Goal: Task Accomplishment & Management: Manage account settings

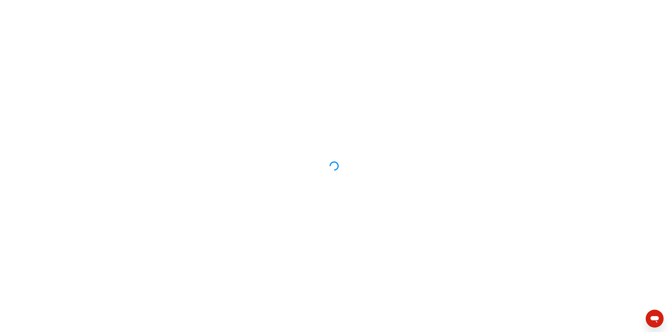
click at [240, 184] on div at bounding box center [334, 166] width 668 height 332
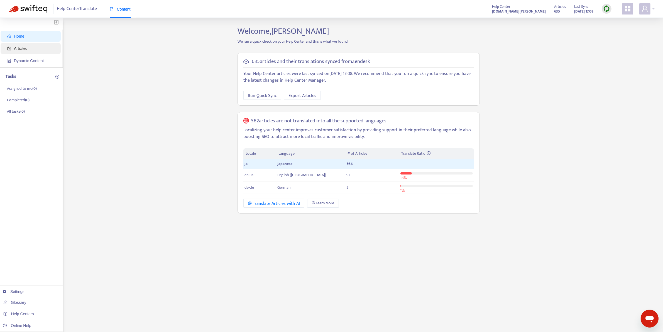
click at [32, 49] on span "Articles" at bounding box center [31, 48] width 49 height 11
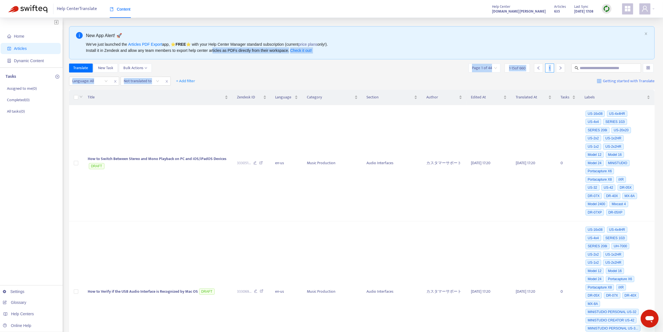
drag, startPoint x: 212, startPoint y: 60, endPoint x: 248, endPoint y: 74, distance: 38.6
click at [343, 52] on div "We've just launched the Articles PDF Export app, ⭐ FREE ⭐️ with your Help Cente…" at bounding box center [364, 47] width 556 height 12
click at [648, 8] on icon "user" at bounding box center [644, 8] width 7 height 7
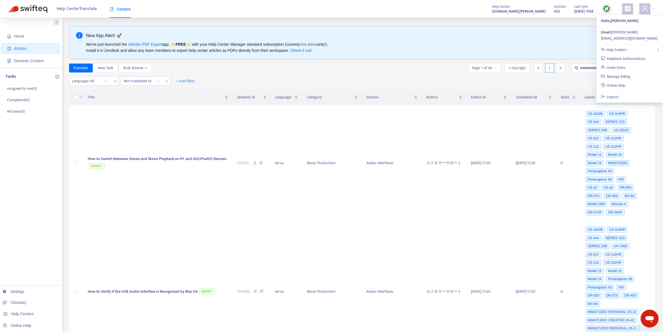
click at [537, 40] on div "New App Alert! 🚀 We've just launched the Articles PDF Export app, ⭐ FREE ⭐️ wit…" at bounding box center [364, 42] width 556 height 21
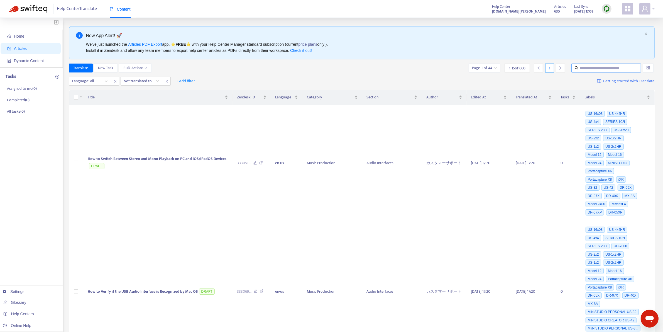
click at [599, 68] on input "text" at bounding box center [606, 68] width 53 height 6
type input "*******"
drag, startPoint x: 599, startPoint y: 68, endPoint x: 538, endPoint y: 77, distance: 61.6
click at [538, 77] on div "Language: All Not translated to + Add filter Getting started with Translate" at bounding box center [362, 81] width 586 height 13
click at [605, 69] on input "*******" at bounding box center [606, 68] width 53 height 6
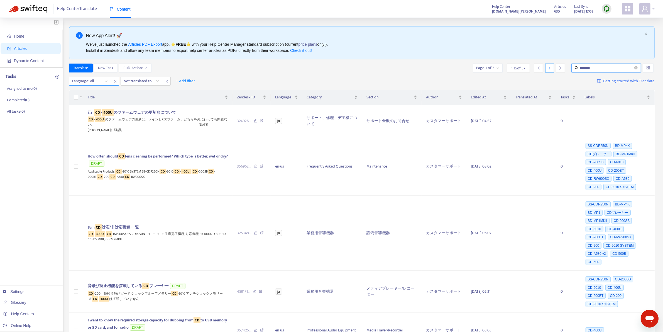
click at [105, 81] on div "Language: All" at bounding box center [89, 81] width 41 height 8
click at [99, 108] on div "ja" at bounding box center [122, 110] width 97 height 6
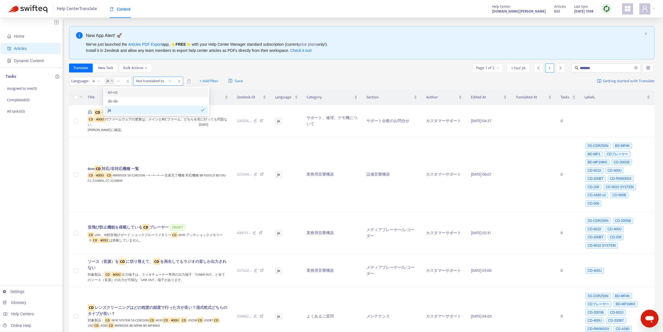
click at [170, 81] on div "Not translated to" at bounding box center [153, 81] width 41 height 8
click at [153, 93] on div "en-us" at bounding box center [186, 92] width 97 height 6
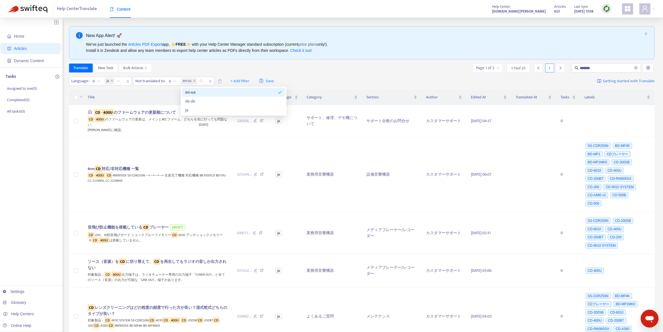
click at [79, 173] on td at bounding box center [76, 174] width 14 height 75
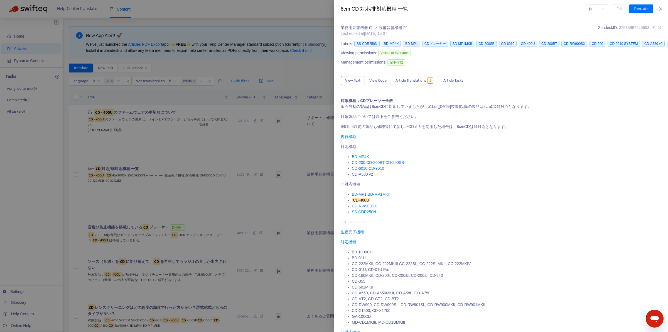
click at [251, 143] on div at bounding box center [334, 166] width 668 height 332
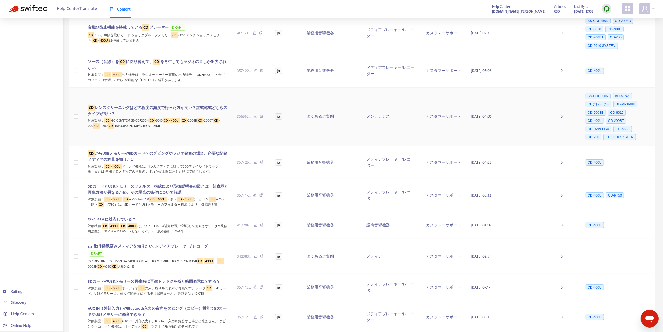
scroll to position [211, 0]
click at [219, 159] on span "CD からUSBメモリーやSDカードへのダビングやラジオ録音の場合、必要な記録メディアの容量を知りたい" at bounding box center [157, 156] width 139 height 13
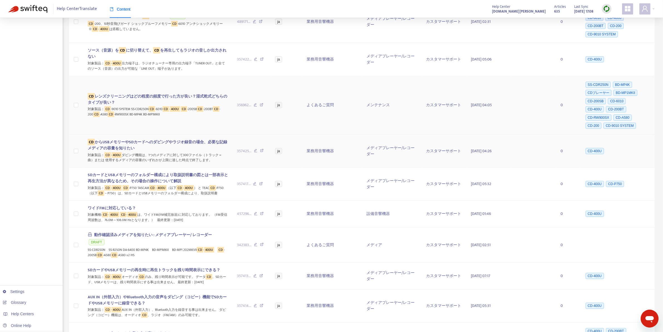
scroll to position [222, 0]
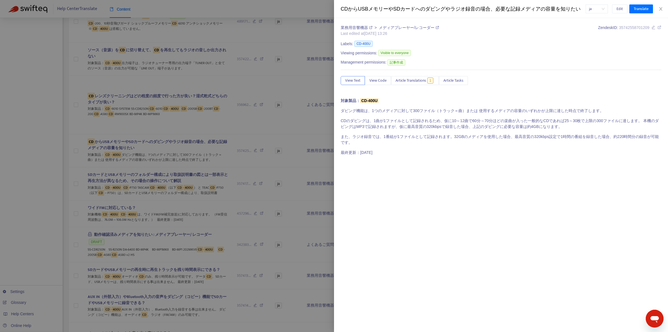
click at [182, 219] on div at bounding box center [334, 166] width 668 height 332
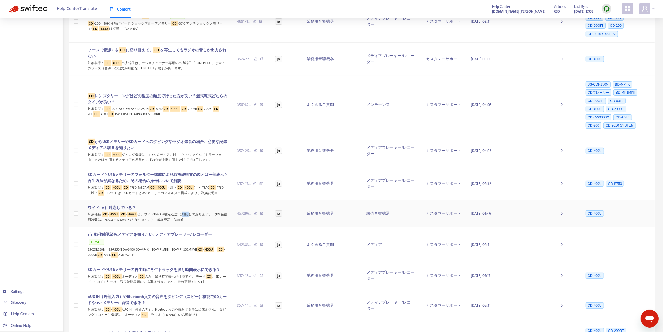
click at [182, 219] on div "対象機種: CD - 400U CD - 400U は、ワイドFM(FM補完放送)に対応しております。 （FM受信周波数は、76.0M～108.0M Hzとな…" at bounding box center [158, 216] width 140 height 11
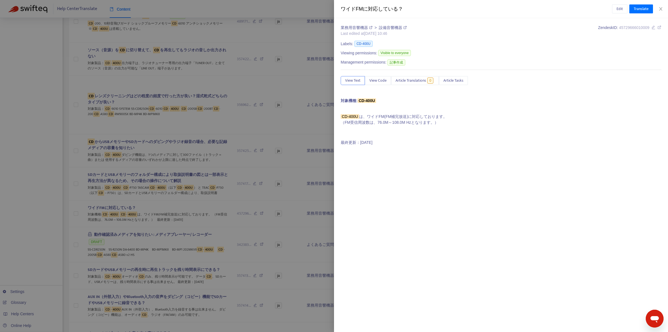
click at [165, 211] on div at bounding box center [334, 166] width 668 height 332
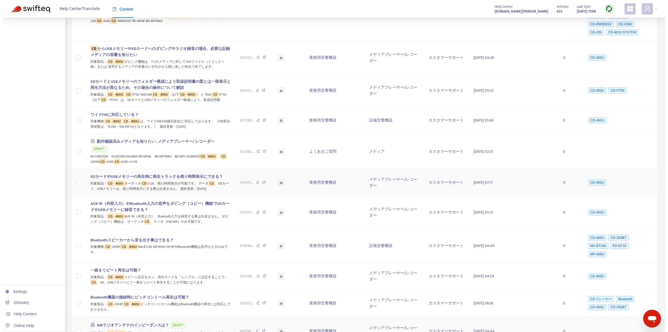
scroll to position [317, 0]
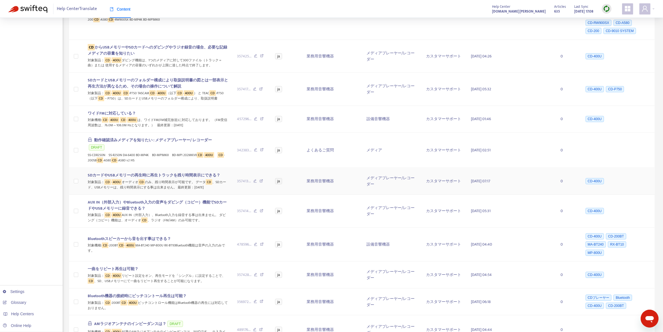
click at [193, 176] on span "SDカードやUSBメモリーの再生時に再生トラックを残り時間表示にできる？" at bounding box center [154, 175] width 133 height 6
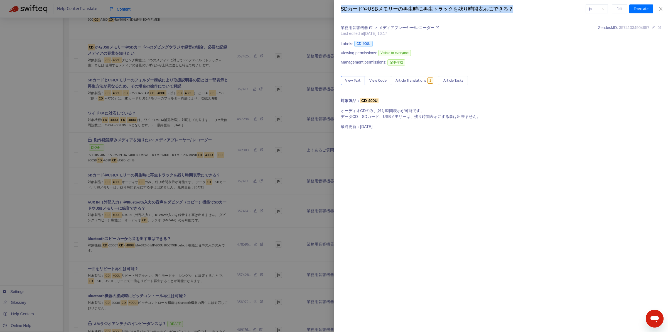
drag, startPoint x: 519, startPoint y: 8, endPoint x: 342, endPoint y: 10, distance: 177.6
click at [342, 10] on div "SDカードやUSBメモリーの再生時に再生トラックを残り時間表示にできる？" at bounding box center [463, 9] width 245 height 8
copy div "SDカードやUSBメモリーの再生時に再生トラックを残り時間表示にできる？"
drag, startPoint x: 509, startPoint y: 121, endPoint x: 339, endPoint y: 100, distance: 171.5
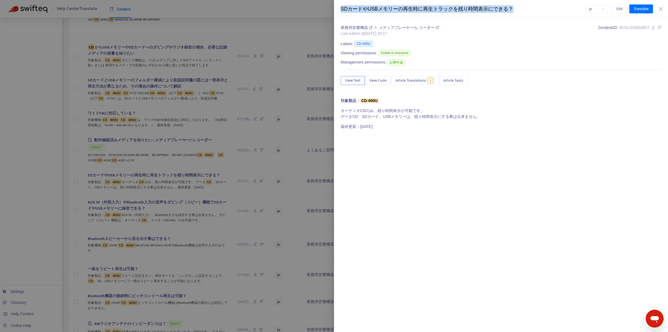
click at [339, 100] on div "業務用音響機器 > メディアプレーヤー/レコーダー Last edited at 2024-10-25 16:17 Zendesk ID: 357413349…" at bounding box center [501, 174] width 334 height 313
copy div "対象製品： CD-400U オーディオCDのみ、残り時間表示が可能です。 データCD、SDカード、USBメモリーは、残り時間表示にする事は出来ません。 最終更…"
click at [618, 8] on span "Edit" at bounding box center [620, 9] width 6 height 6
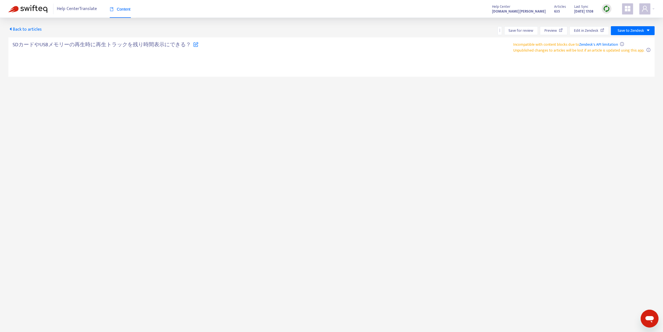
type textarea "**********"
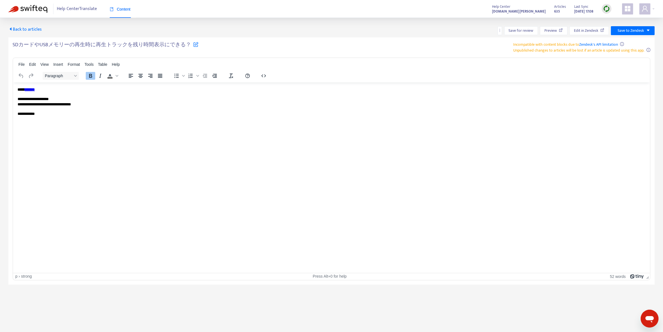
click at [176, 47] on h5 "SDカードやUSBメモリーの再生時に再生トラックを残り時間表示にできる？" at bounding box center [106, 46] width 186 height 10
click at [194, 46] on icon at bounding box center [195, 43] width 5 height 5
click at [149, 50] on input "**********" at bounding box center [82, 47] width 139 height 12
paste input "**********"
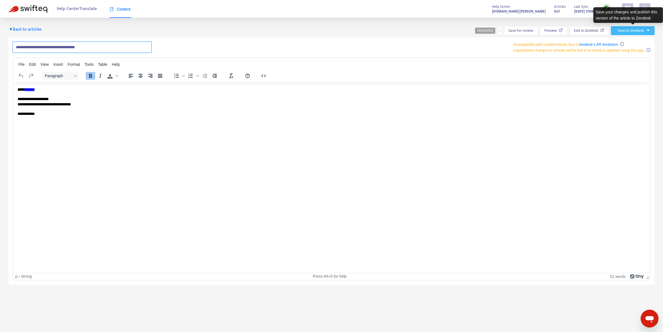
type input "**********"
click at [625, 30] on span "Save to Zendesk" at bounding box center [630, 31] width 26 height 6
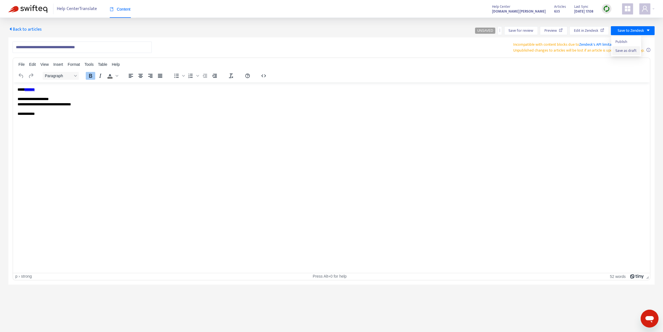
click at [624, 50] on span "Save as draft" at bounding box center [626, 51] width 21 height 6
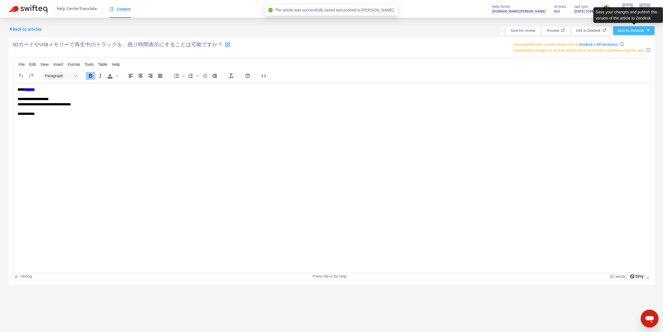
click at [647, 30] on icon "caret-down" at bounding box center [648, 31] width 3 height 2
click at [628, 39] on span "Publish" at bounding box center [628, 42] width 21 height 6
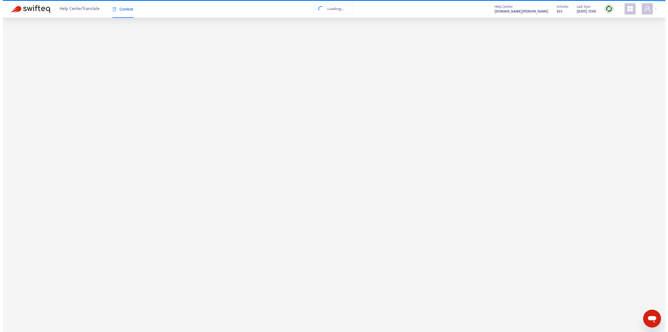
scroll to position [18, 0]
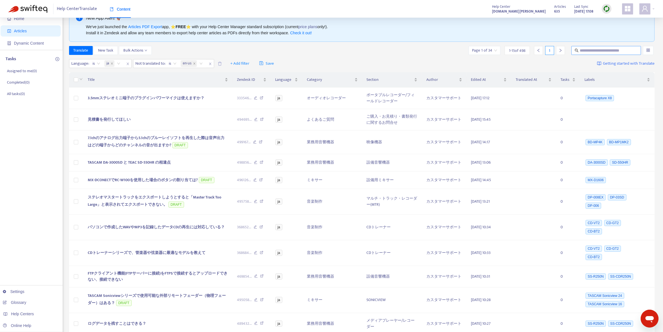
click at [595, 49] on input "text" at bounding box center [606, 50] width 53 height 6
type input "*******"
drag, startPoint x: 668, startPoint y: 136, endPoint x: 538, endPoint y: 61, distance: 149.7
click at [538, 61] on div "Language : is ja Not translated to : is en-us + Add filter Save Getting started…" at bounding box center [362, 63] width 586 height 13
click at [617, 52] on input "*******" at bounding box center [606, 50] width 53 height 6
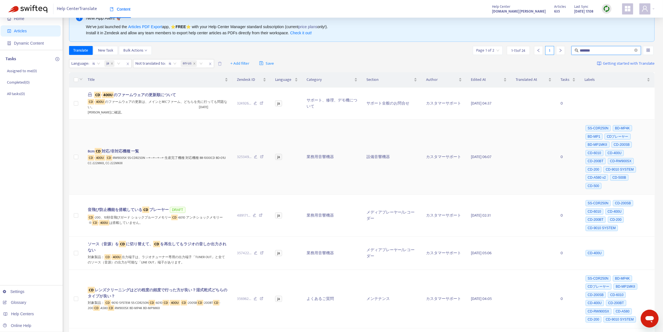
click at [122, 148] on span "8cm CD 対応/非対応機種 一覧" at bounding box center [113, 151] width 51 height 6
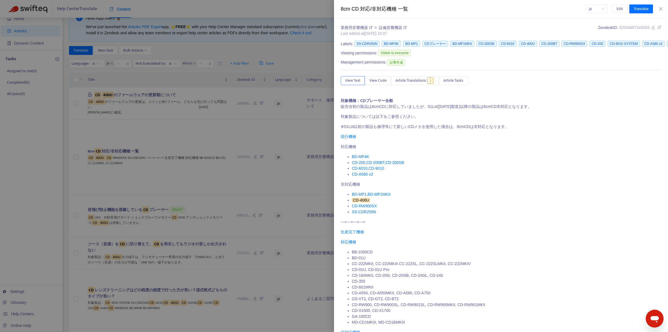
click at [249, 136] on div at bounding box center [334, 166] width 668 height 332
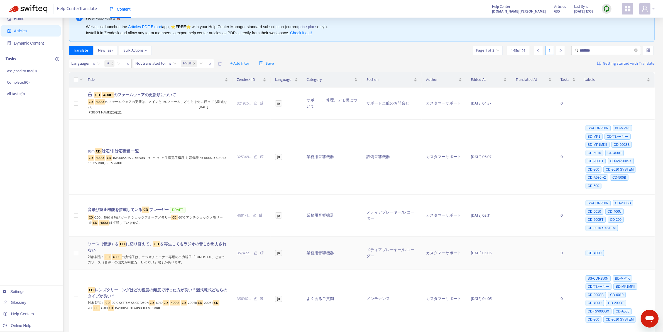
click at [219, 247] on span "ソース（音源）を CD に切り替えて、 CD を再生してもラジオの音しか出力されない" at bounding box center [157, 247] width 139 height 13
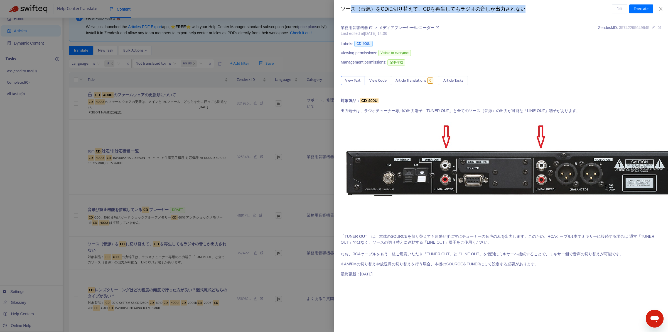
drag, startPoint x: 532, startPoint y: 6, endPoint x: 349, endPoint y: 12, distance: 183.3
click at [349, 12] on div "ソース（音源）をCDに切り替えて、CDを再生してもラジオの音しか出力されない" at bounding box center [476, 9] width 271 height 8
drag, startPoint x: 341, startPoint y: 9, endPoint x: 536, endPoint y: 5, distance: 195.2
click at [536, 5] on div "ソース（音源）をCDに切り替えて、CDを再生してもラジオの音しか出力されない" at bounding box center [476, 9] width 271 height 8
copy div "ソース（音源）をCDに切り替えて、CDを再生してもラジオの音しか出力されない"
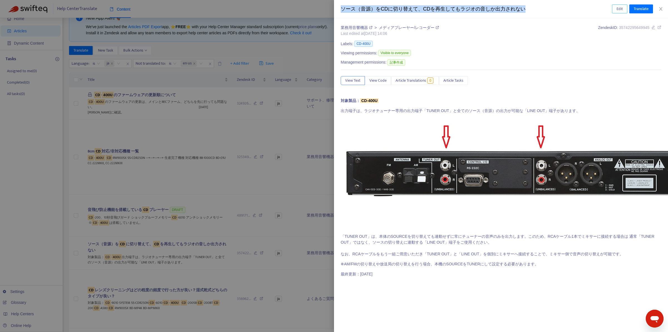
click at [619, 8] on span "Edit" at bounding box center [620, 9] width 6 height 6
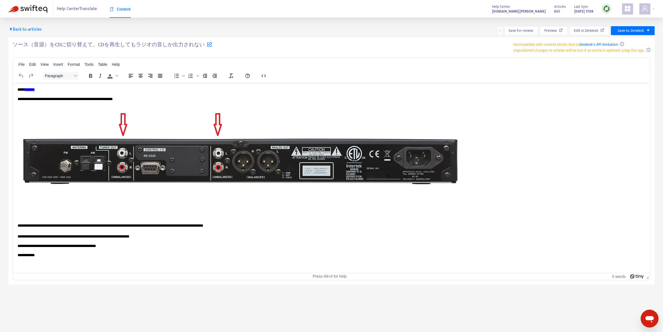
click at [207, 46] on icon at bounding box center [209, 43] width 5 height 5
click at [127, 50] on input "**********" at bounding box center [82, 47] width 139 height 12
paste input "**********"
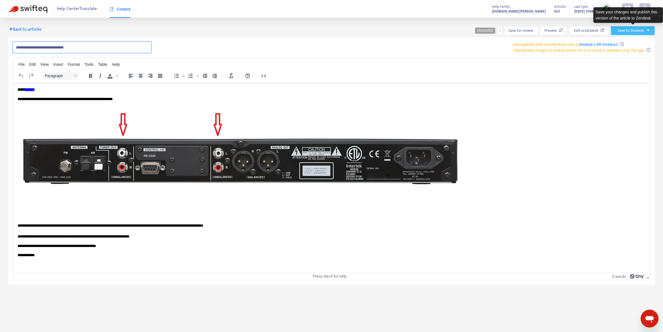
type input "**********"
click at [627, 30] on span "Save to Zendesk" at bounding box center [630, 31] width 26 height 6
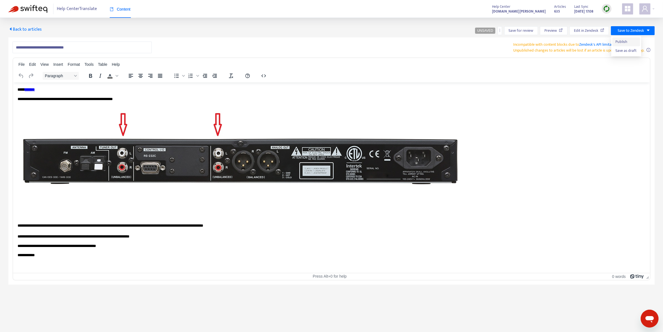
click at [627, 41] on span "Publish" at bounding box center [626, 42] width 21 height 6
click at [604, 9] on img at bounding box center [606, 8] width 7 height 7
click at [619, 20] on link "Quick Sync" at bounding box center [618, 20] width 24 height 6
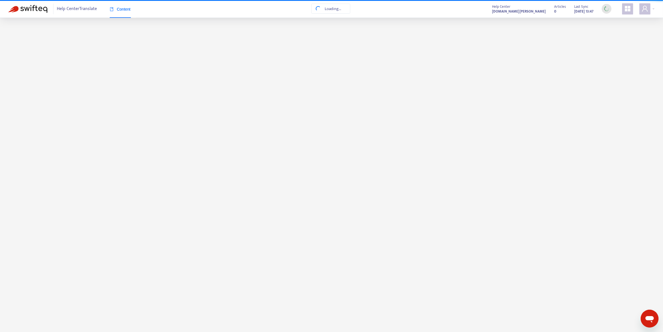
scroll to position [18, 0]
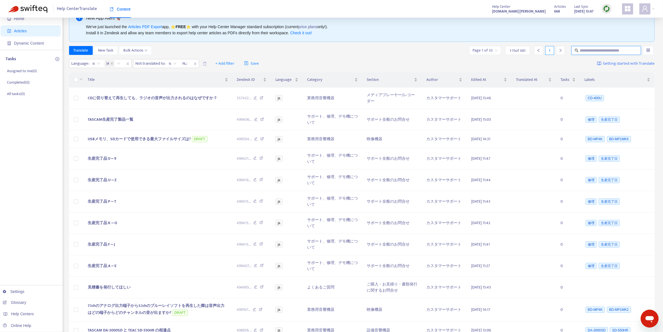
click at [589, 49] on input "text" at bounding box center [606, 50] width 53 height 6
type input "*******"
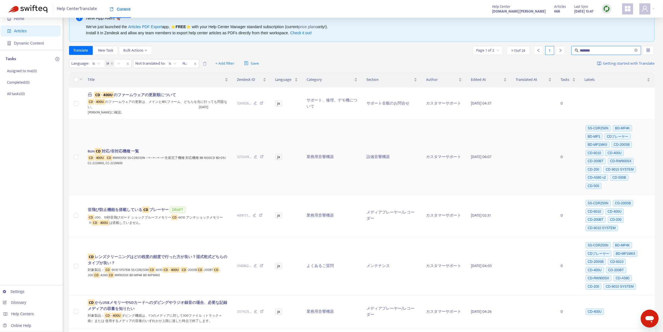
scroll to position [203, 0]
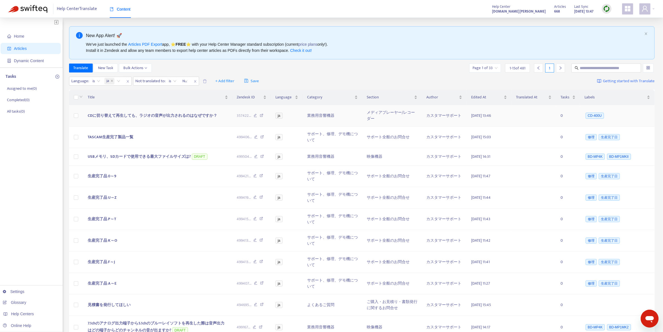
click at [159, 114] on span "CDに切り替えて再生しても、ラジオの音声が出力されるのはなぜですか？" at bounding box center [152, 115] width 129 height 6
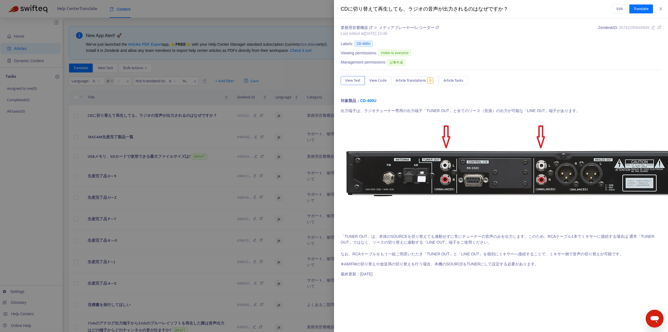
click at [300, 65] on div at bounding box center [334, 166] width 668 height 332
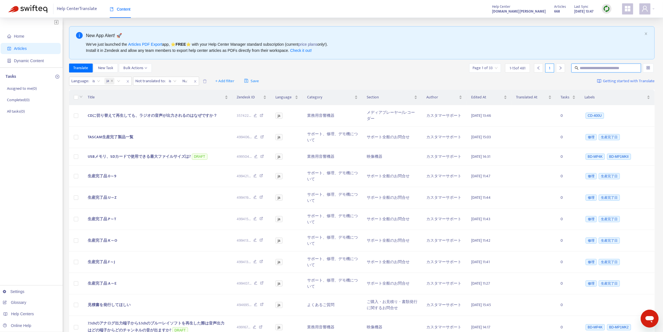
click at [599, 67] on input "text" at bounding box center [606, 68] width 53 height 6
type input "*******"
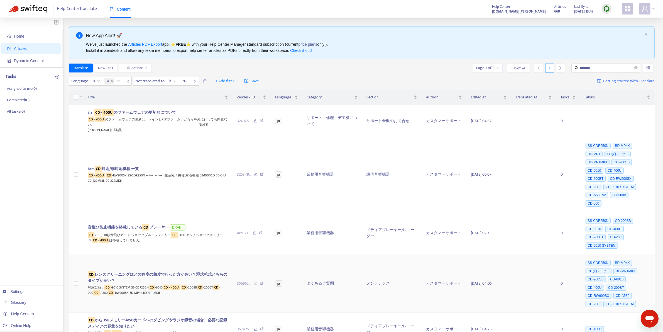
click at [214, 275] on span "CD レンズクリーニングはどの程度の頻度で行った方が良い？湿式乾式どちらのタイプが良い？" at bounding box center [157, 277] width 139 height 13
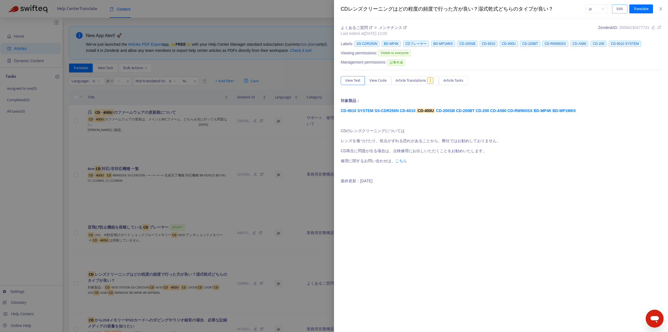
drag, startPoint x: 556, startPoint y: 6, endPoint x: 614, endPoint y: 8, distance: 58.2
click at [614, 8] on div "CDレンズクリーニングはどの程度の頻度で行った方が良い？湿式乾式どちらのタイプが良い？ ja Edit Translate" at bounding box center [501, 9] width 334 height 18
click at [618, 10] on span "Edit" at bounding box center [620, 9] width 6 height 6
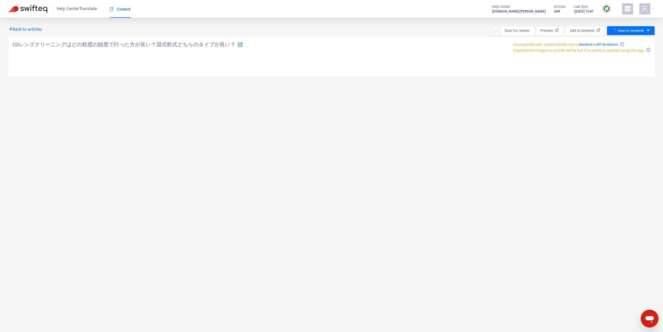
type textarea "**********"
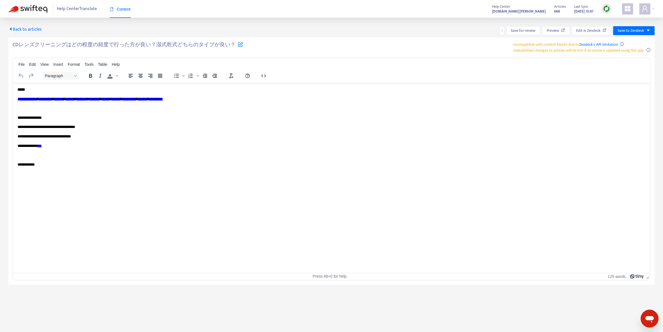
click at [231, 42] on h5 "CDレンズクリーニングはどの程度の頻度で行った方が良い？湿式乾式どちらのタイプが良い？" at bounding box center [128, 46] width 231 height 10
click at [238, 46] on icon at bounding box center [240, 43] width 5 height 5
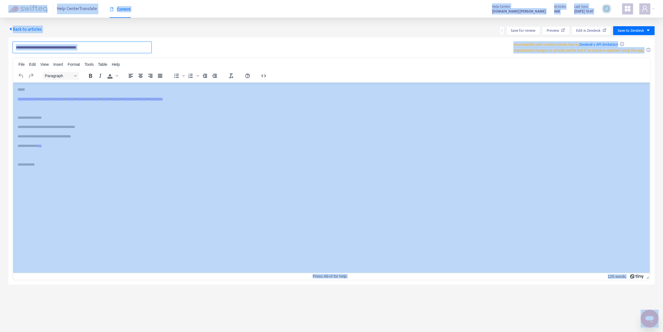
click at [85, 52] on input "**********" at bounding box center [82, 47] width 139 height 12
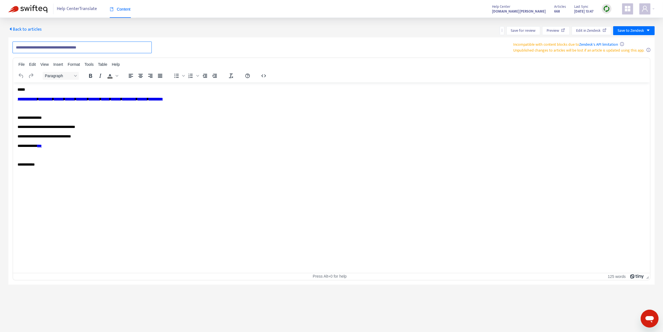
click at [84, 49] on input "**********" at bounding box center [82, 47] width 139 height 12
click at [89, 115] on p "**********" at bounding box center [332, 118] width 628 height 6
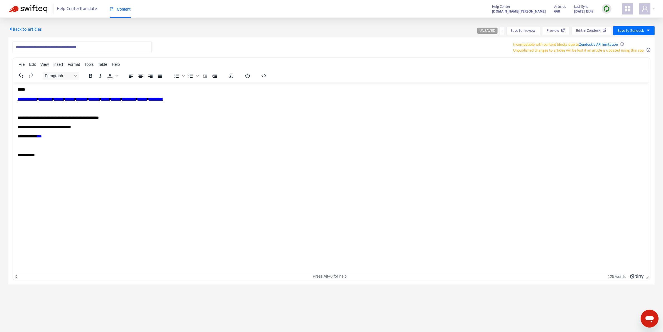
click at [246, 116] on p "**********" at bounding box center [332, 118] width 628 height 6
drag, startPoint x: 114, startPoint y: 77, endPoint x: 121, endPoint y: 40, distance: 38.1
click at [121, 40] on div "**********" at bounding box center [331, 160] width 646 height 247
click at [122, 45] on input "**********" at bounding box center [82, 47] width 139 height 12
paste input "**********"
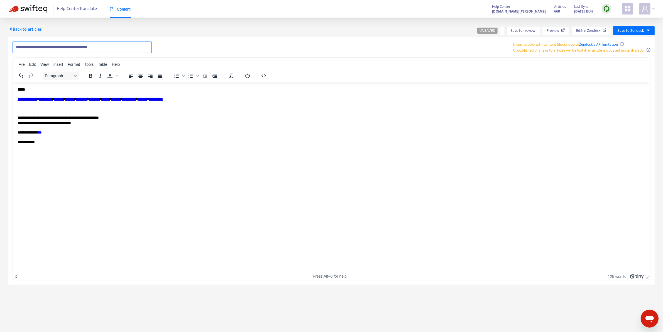
scroll to position [0, 63]
type input "**********"
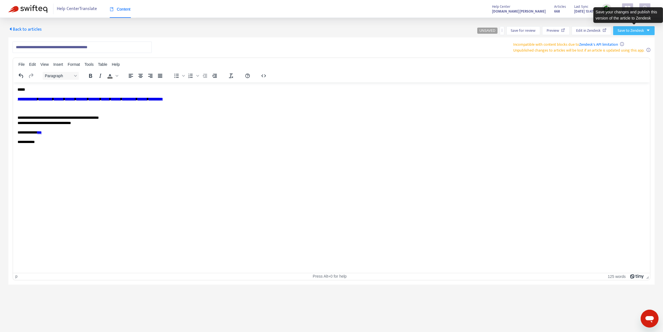
scroll to position [0, 0]
click at [642, 33] on span "Save to Zendesk" at bounding box center [630, 31] width 26 height 6
click at [624, 43] on span "Publish" at bounding box center [628, 42] width 21 height 6
click at [641, 30] on span "Save to Zendesk" at bounding box center [630, 31] width 26 height 6
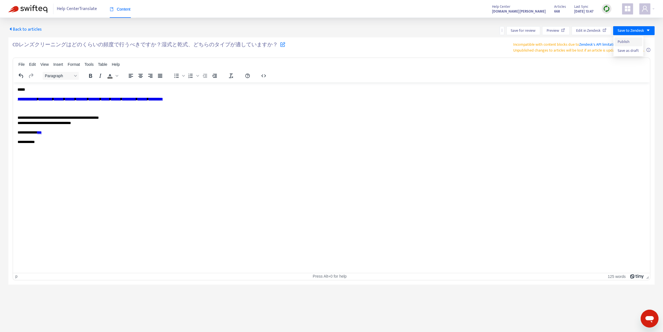
click at [620, 42] on span "Publish" at bounding box center [628, 42] width 21 height 6
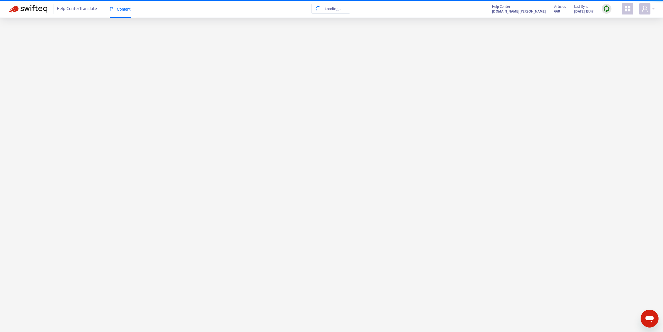
scroll to position [18, 0]
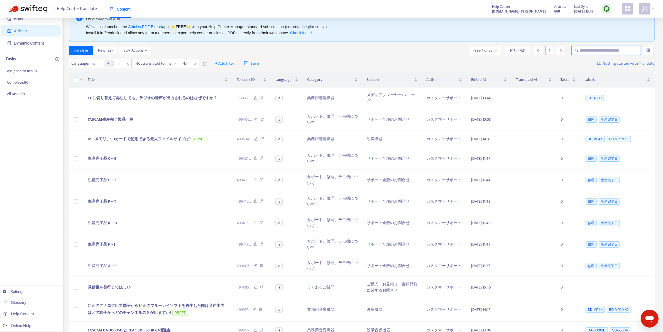
click at [588, 51] on input "text" at bounding box center [606, 50] width 53 height 6
type input "*******"
click at [599, 51] on input "*******" at bounding box center [606, 50] width 53 height 6
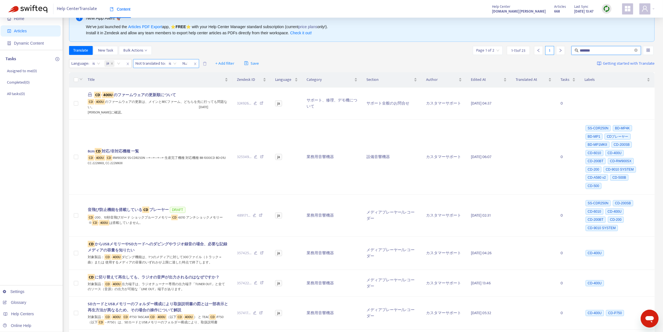
click at [174, 63] on span "is" at bounding box center [173, 63] width 8 height 8
click at [166, 53] on div "Translate New Task Bulk Actions Page 1 of 2 1 - 15 of 23 1 *******" at bounding box center [362, 50] width 586 height 9
click at [175, 63] on span "is" at bounding box center [173, 63] width 8 height 8
click at [184, 62] on input "search" at bounding box center [183, 63] width 1 height 7
click at [187, 77] on div "en-us" at bounding box center [233, 75] width 97 height 6
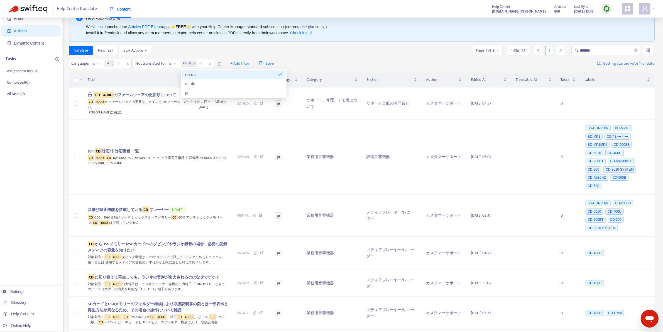
click at [213, 47] on div "Translate New Task Bulk Actions Page 1 of 2 1 - 15 of 23 1 *******" at bounding box center [362, 50] width 586 height 9
click at [245, 152] on td "325349 ..." at bounding box center [251, 156] width 38 height 75
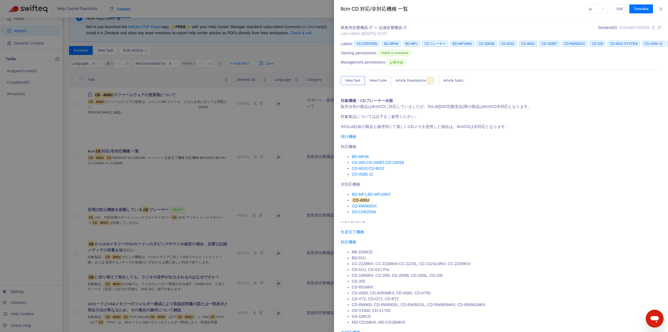
click at [220, 173] on div at bounding box center [334, 166] width 668 height 332
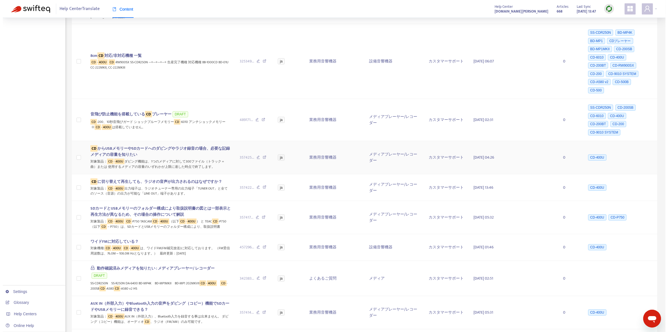
scroll to position [114, 0]
click at [100, 154] on span "CD からUSBメモリーやSDカードへのダビングやラジオ録音の場合、必要な記録メディアの容量を知りたい" at bounding box center [157, 150] width 139 height 13
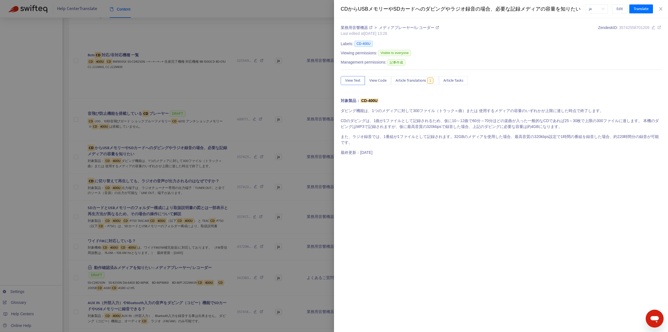
click at [527, 9] on div "CDからUSBメモリーやSDカードへのダビングやラジオ録音の場合、必要な記録メディアの容量を知りたい" at bounding box center [463, 9] width 245 height 8
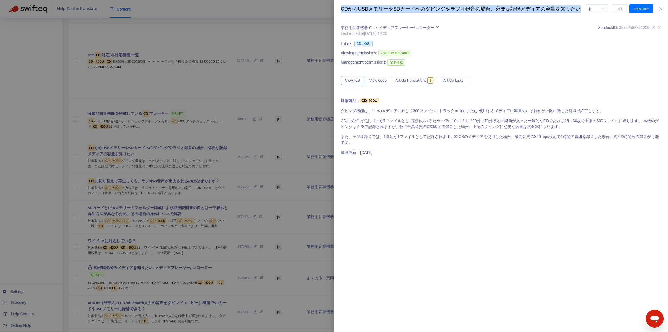
drag, startPoint x: 341, startPoint y: 9, endPoint x: 578, endPoint y: 8, distance: 236.6
click at [578, 8] on div "CDからUSBメモリーやSDカードへのダビングやラジオ録音の場合、必要な記録メディアの容量を知りたい" at bounding box center [463, 9] width 245 height 8
copy div "CDからUSBメモリーやSDカードへのダビングやラジオ録音の場合、必要な記録メディアの容量を知りたい"
click at [618, 6] on span "Edit" at bounding box center [620, 9] width 6 height 6
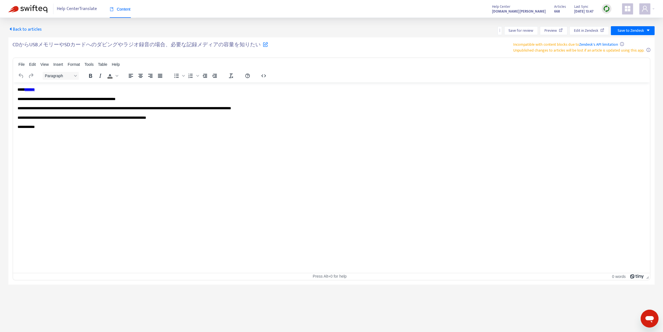
click at [263, 44] on icon at bounding box center [265, 43] width 5 height 5
click at [142, 45] on input "**********" at bounding box center [82, 47] width 139 height 12
paste input "**********"
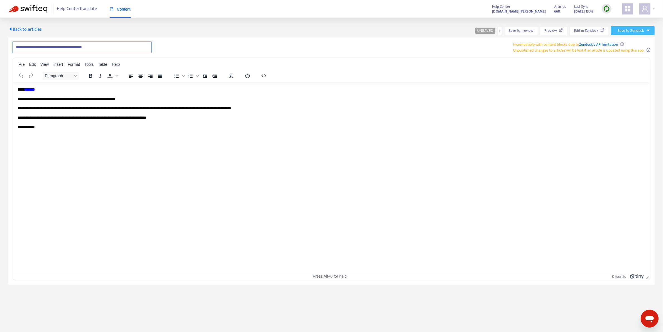
type input "**********"
click at [628, 31] on span "Save to Zendesk" at bounding box center [630, 31] width 26 height 6
click at [626, 40] on span "Publish" at bounding box center [626, 42] width 21 height 6
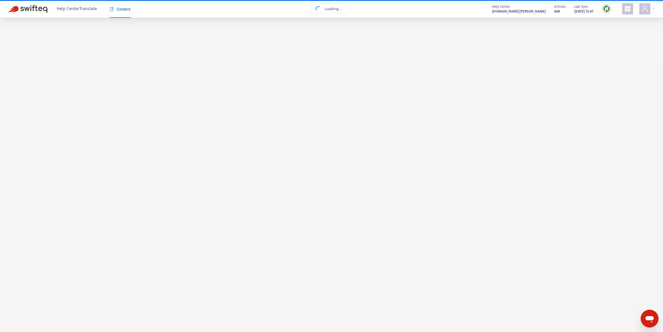
scroll to position [18, 0]
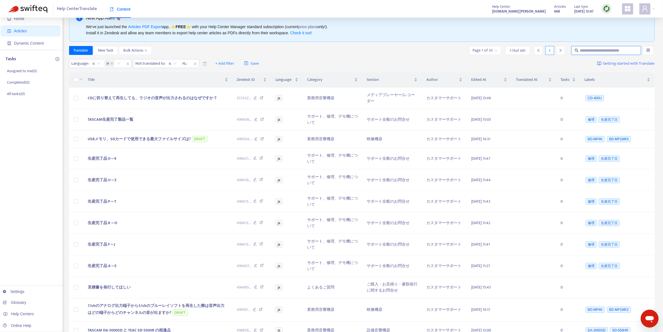
click at [587, 52] on input "text" at bounding box center [606, 50] width 53 height 6
type input "*******"
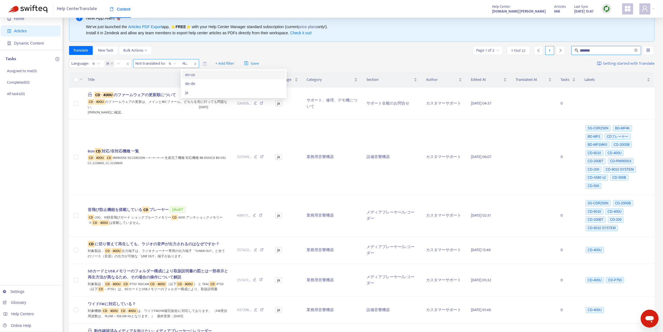
click at [187, 65] on div "Not translated to" at bounding box center [185, 63] width 11 height 8
click at [191, 76] on div "en-us" at bounding box center [233, 75] width 97 height 6
click at [270, 61] on span "Save" at bounding box center [266, 63] width 15 height 7
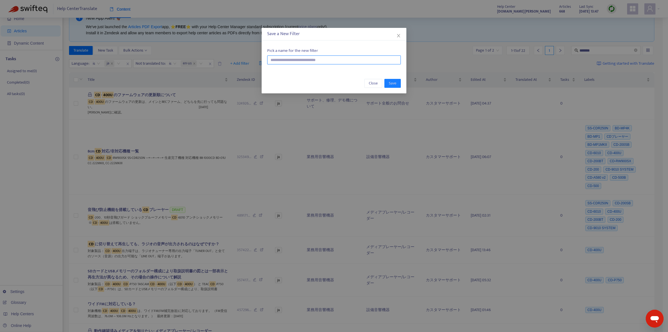
click at [306, 61] on input "text" at bounding box center [334, 59] width 134 height 9
type input "*****"
click at [388, 82] on button "Save" at bounding box center [392, 83] width 16 height 9
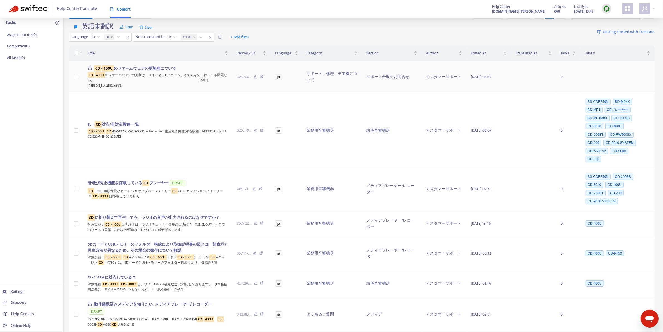
scroll to position [0, 0]
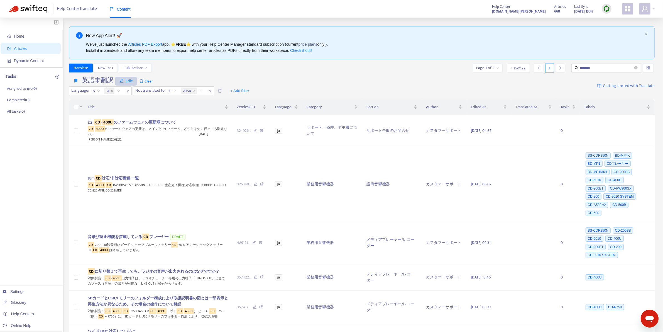
click at [129, 80] on span "Edit" at bounding box center [125, 81] width 13 height 7
click at [127, 100] on span "Change name" at bounding box center [130, 101] width 23 height 6
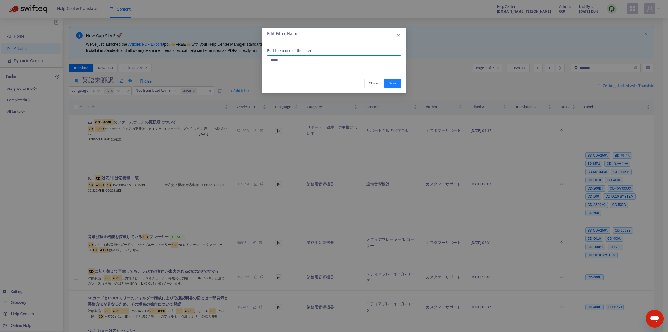
click at [299, 61] on input "*****" at bounding box center [334, 59] width 134 height 9
type input "**********"
click at [393, 78] on div "Close Save" at bounding box center [334, 83] width 145 height 20
click at [393, 82] on span "Save" at bounding box center [393, 83] width 8 height 6
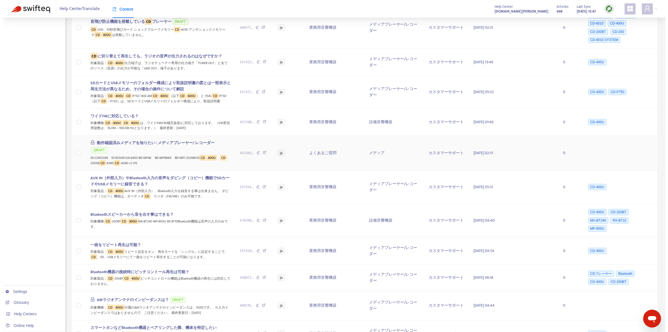
scroll to position [215, 0]
click at [128, 117] on span "ワイドFMに対応している？" at bounding box center [112, 115] width 48 height 6
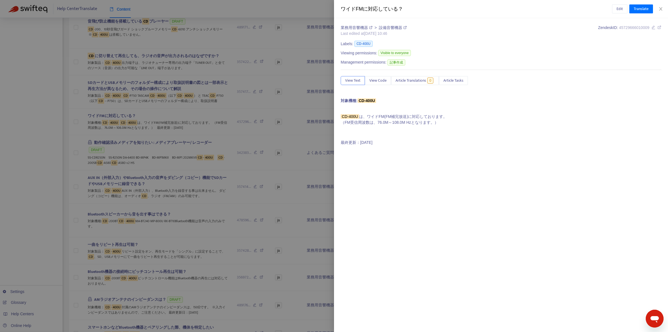
click at [185, 110] on div at bounding box center [334, 166] width 668 height 332
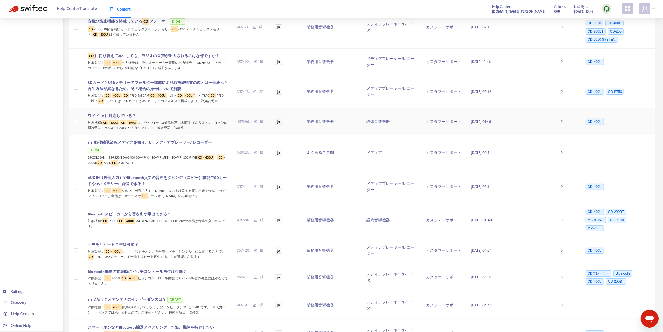
click at [131, 114] on td "ワイドFMに対応している？ 対象機種: CD - 400U CD - 400U は、ワイドFM(FM補完放送)に対応しております。 （FM受信周波数は、76.…" at bounding box center [157, 121] width 149 height 27
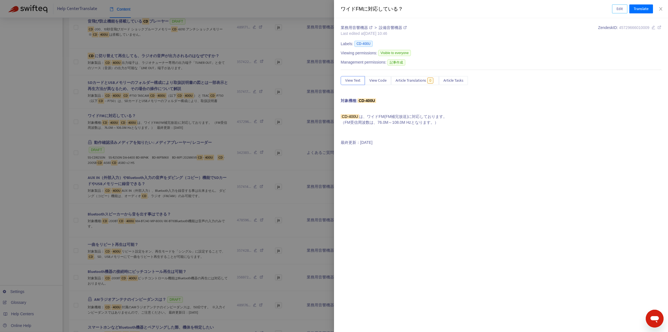
click at [620, 8] on span "Edit" at bounding box center [620, 9] width 6 height 6
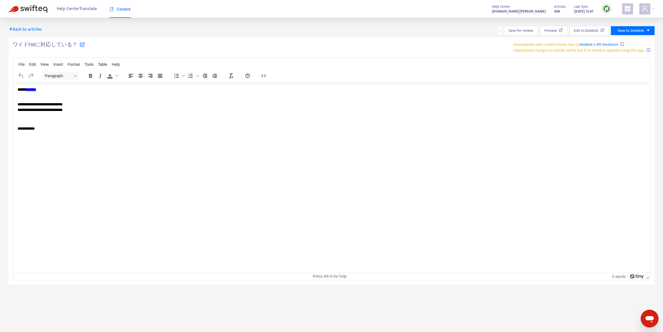
click at [64, 43] on h5 "ワイドFMに対応している？" at bounding box center [49, 46] width 72 height 10
click at [81, 42] on icon at bounding box center [82, 43] width 5 height 5
click at [60, 48] on input "**********" at bounding box center [82, 47] width 139 height 12
type input "**********"
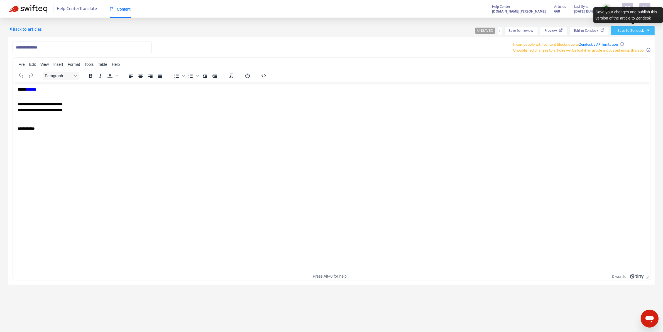
click at [643, 31] on span "Save to Zendesk" at bounding box center [630, 31] width 26 height 6
click at [625, 42] on span "Publish" at bounding box center [626, 42] width 21 height 6
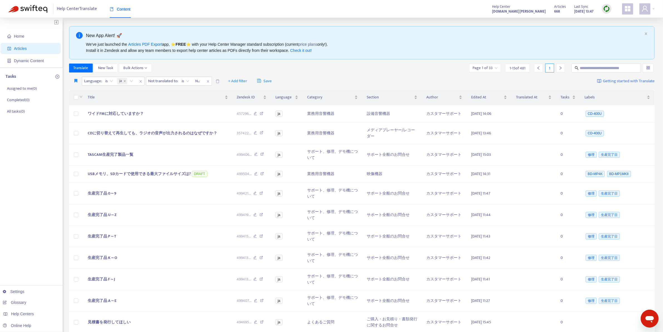
drag, startPoint x: 145, startPoint y: 70, endPoint x: 155, endPoint y: 62, distance: 13.3
click at [155, 62] on div "New App Alert! 🚀 We've just launched the Articles PDF Export app, ⭐ FREE ⭐️ wit…" at bounding box center [362, 237] width 586 height 422
click at [147, 66] on span "Bulk Actions" at bounding box center [135, 68] width 24 height 6
drag, startPoint x: 147, startPoint y: 66, endPoint x: 157, endPoint y: 58, distance: 12.5
click at [157, 58] on div "New App Alert! 🚀 We've just launched the Articles PDF Export app, ⭐ FREE ⭐️ wit…" at bounding box center [362, 237] width 586 height 422
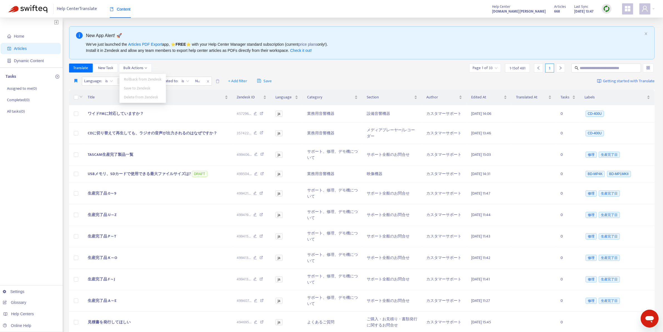
click at [100, 60] on div "New App Alert! 🚀 We've just launched the Articles PDF Export app, ⭐ FREE ⭐️ wit…" at bounding box center [362, 237] width 586 height 422
click at [102, 68] on span "New Task" at bounding box center [105, 68] width 15 height 6
click at [234, 60] on div "New App Alert! 🚀 We've just launched the Articles PDF Export app, ⭐ FREE ⭐️ wit…" at bounding box center [362, 237] width 586 height 422
click at [74, 81] on button "button" at bounding box center [75, 81] width 11 height 9
click at [77, 90] on span "英語未翻訳_CD-400U" at bounding box center [93, 92] width 36 height 6
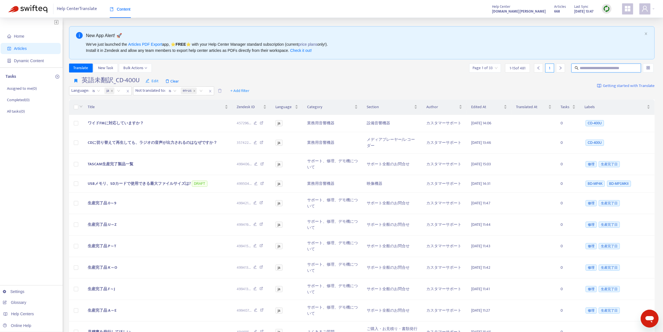
click at [597, 70] on input "text" at bounding box center [606, 68] width 53 height 6
type input "*******"
click at [319, 81] on div "英語未翻訳_CD-400U Edit Clear Language : is ja Not translated to : is en-us + Add fi…" at bounding box center [362, 86] width 586 height 23
click at [598, 70] on input "*******" at bounding box center [606, 68] width 53 height 6
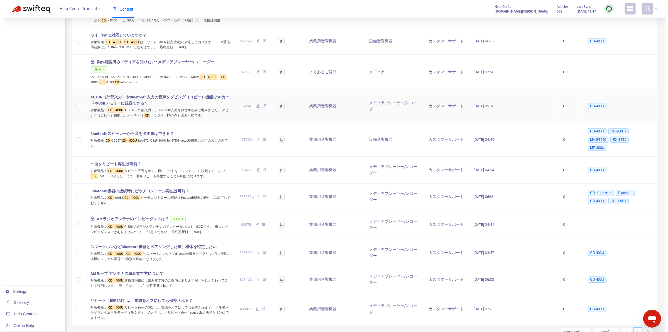
scroll to position [296, 0]
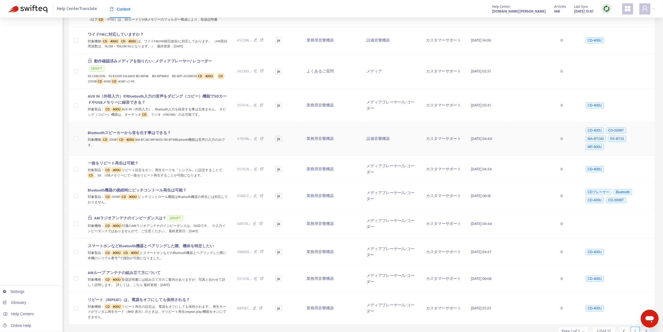
click at [154, 132] on span "Bluetoothスピーカーから音を出す事はできる？" at bounding box center [129, 132] width 83 height 6
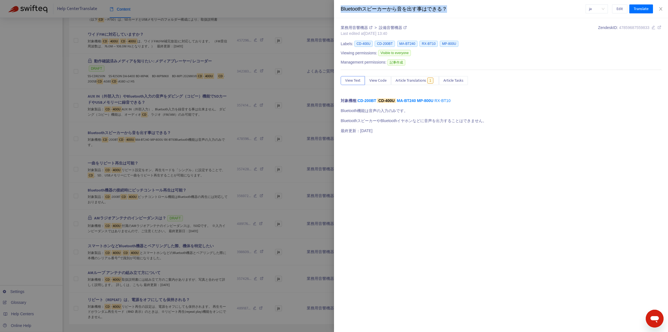
drag, startPoint x: 456, startPoint y: 7, endPoint x: 336, endPoint y: 9, distance: 119.7
click at [336, 9] on div "Bluetoothスピーカーから音を出す事はできる？ ja Edit Translate" at bounding box center [501, 9] width 334 height 18
copy div "Bluetoothスピーカーから音を出す事はできる？"
click at [163, 160] on div at bounding box center [334, 166] width 668 height 332
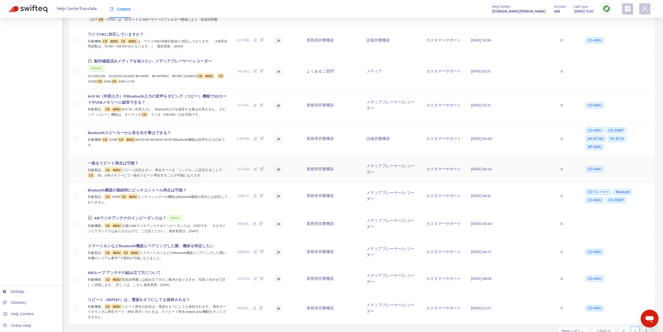
click at [129, 162] on td "一曲をリピート再生は可能？ 対象製品： CD - 400U リピート設定をオン、再生モードを「シングル」に設定することで、 CD 、SD、USBメモリーにて一…" at bounding box center [157, 169] width 149 height 27
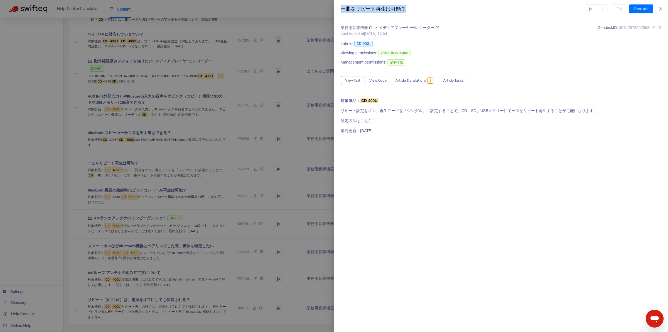
drag, startPoint x: 411, startPoint y: 7, endPoint x: 337, endPoint y: 14, distance: 75.0
click at [337, 14] on div "一曲をリピート再生は可能？ ja Edit Translate" at bounding box center [501, 9] width 334 height 18
copy div "一曲をリピート再生は可能？"
click at [127, 191] on div at bounding box center [334, 166] width 668 height 332
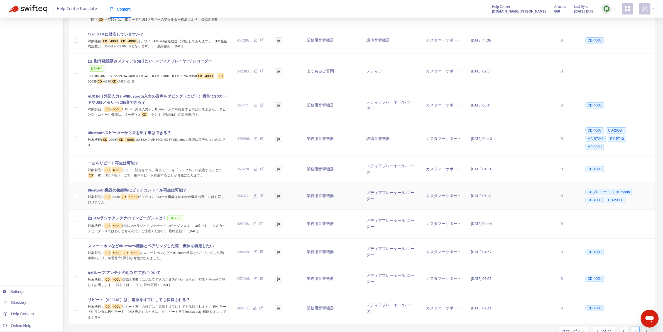
click at [149, 190] on span "Bluetooth機器の接続時にピッチコントール再生は可能？" at bounding box center [137, 190] width 99 height 6
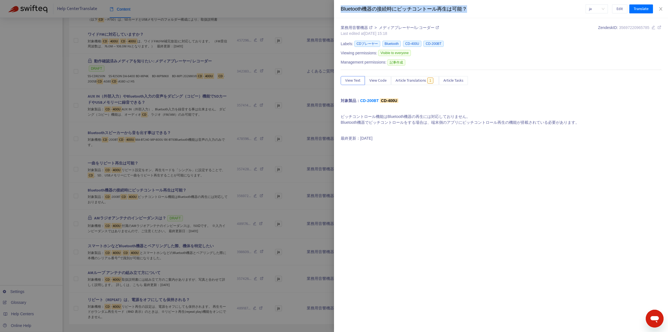
drag, startPoint x: 474, startPoint y: 8, endPoint x: 321, endPoint y: 25, distance: 154.1
click at [321, 25] on div "Bluetooth機器の接続時にピッチコントール再生は可能？ ja Edit Translate 業務用音響機器 > メディアプレーヤー/レコーダー Last…" at bounding box center [334, 166] width 668 height 332
copy div "Bluetooth機器の接続時にピッチコントール再生は可能？"
click at [153, 205] on div at bounding box center [334, 166] width 668 height 332
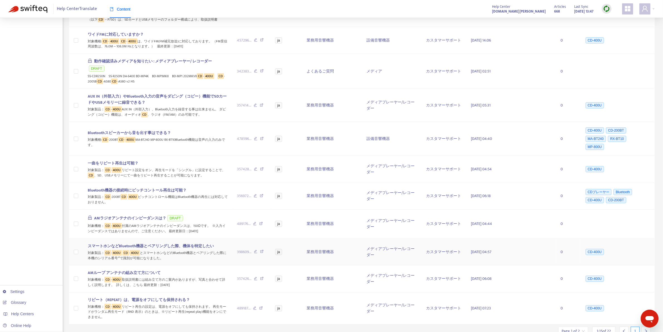
click at [177, 248] on span "スマートホンなどBluetooth機器とペアリングした際、機体を特定したい" at bounding box center [151, 245] width 126 height 6
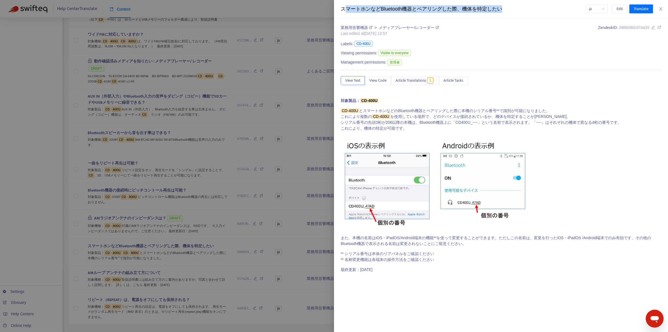
drag, startPoint x: 510, startPoint y: 8, endPoint x: 343, endPoint y: 9, distance: 166.8
click at [343, 9] on div "スマートホンなどBluetooth機器とペアリングした際、機体を特定したい" at bounding box center [463, 9] width 245 height 8
click at [342, 8] on div "スマートホンなどBluetooth機器とペアリングした際、機体を特定したい" at bounding box center [463, 9] width 245 height 8
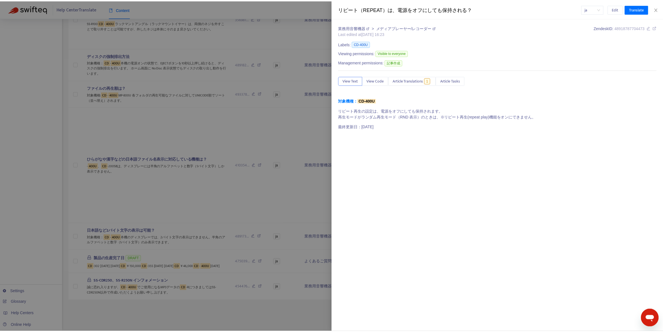
scroll to position [125, 0]
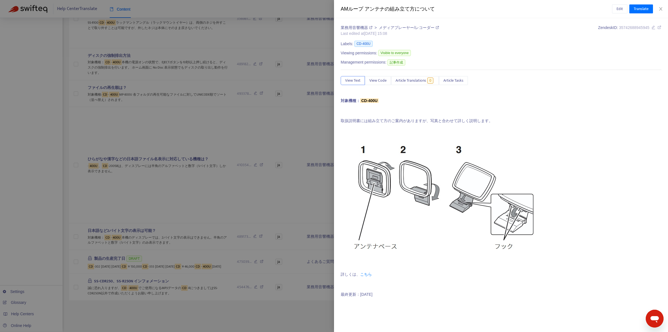
click at [126, 169] on div at bounding box center [334, 166] width 668 height 332
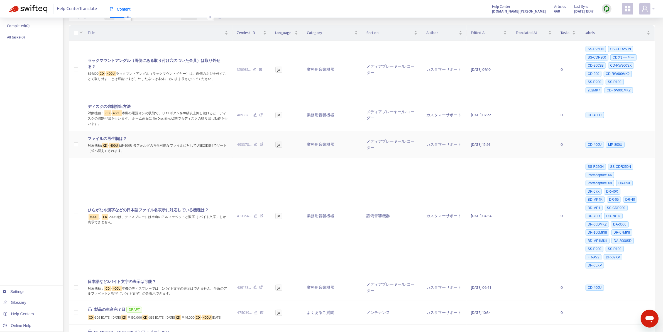
scroll to position [74, 0]
click at [192, 62] on span "ラックマウントアングル（両側にある取り付け穴のついた金具）は取り外せる？" at bounding box center [154, 63] width 133 height 13
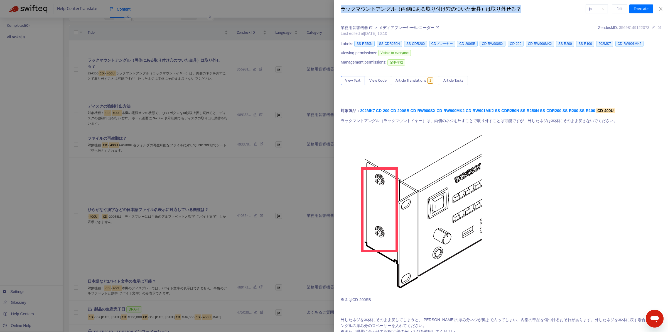
drag, startPoint x: 521, startPoint y: 8, endPoint x: 342, endPoint y: 10, distance: 178.7
click at [342, 10] on div "ラックマウントアングル（両側にある取り付け穴のついた金具）は取り外せる？" at bounding box center [463, 9] width 245 height 8
copy div "ラックマウントアングル（両側にある取り付け穴のついた金具）は取り外せる？"
click at [123, 178] on div at bounding box center [334, 166] width 668 height 332
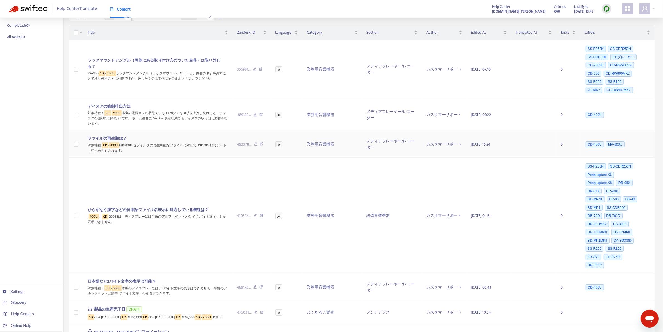
click at [122, 141] on span "ファイルの再生順は？" at bounding box center [107, 138] width 39 height 6
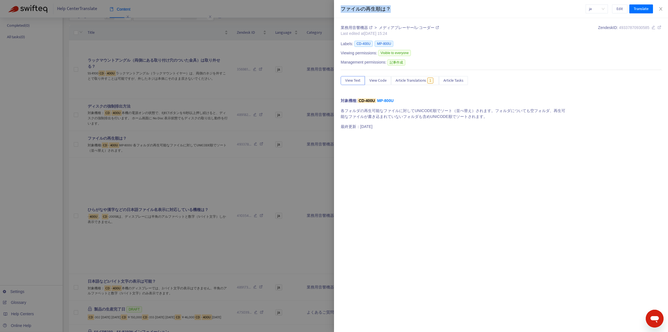
drag, startPoint x: 397, startPoint y: 9, endPoint x: 339, endPoint y: 8, distance: 58.5
click at [339, 8] on div "ファイルの再生順は？ ja Edit Translate" at bounding box center [501, 9] width 334 height 18
copy div "ファイルの再生順は？"
click at [197, 257] on div at bounding box center [334, 166] width 668 height 332
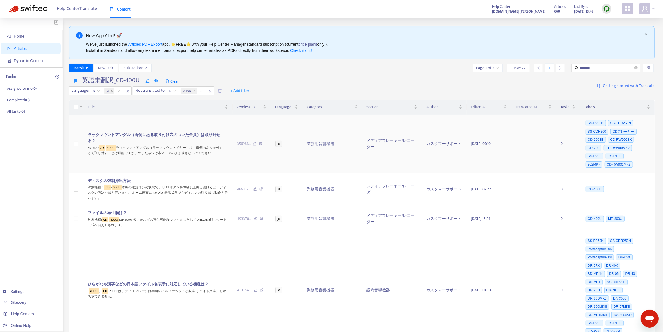
scroll to position [125, 0]
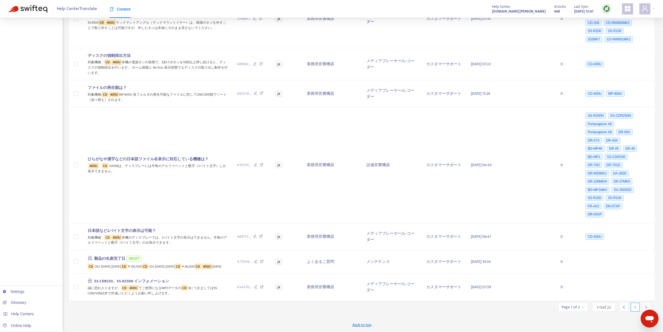
click at [622, 306] on icon "left" at bounding box center [624, 307] width 4 height 4
click at [645, 305] on div at bounding box center [645, 306] width 9 height 9
click at [582, 306] on div "Page 2 of 2" at bounding box center [571, 306] width 30 height 9
click at [608, 307] on span "15 - 22 of 22" at bounding box center [602, 307] width 17 height 6
click at [625, 308] on icon "left" at bounding box center [624, 307] width 4 height 4
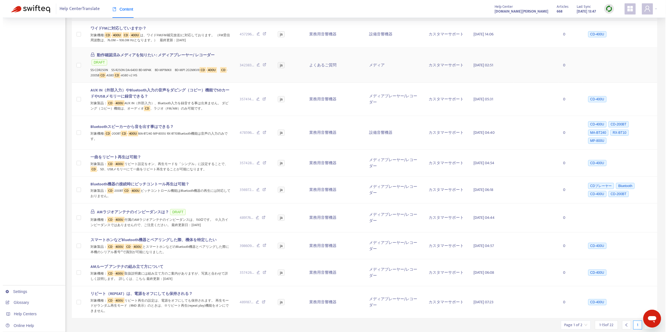
scroll to position [323, 0]
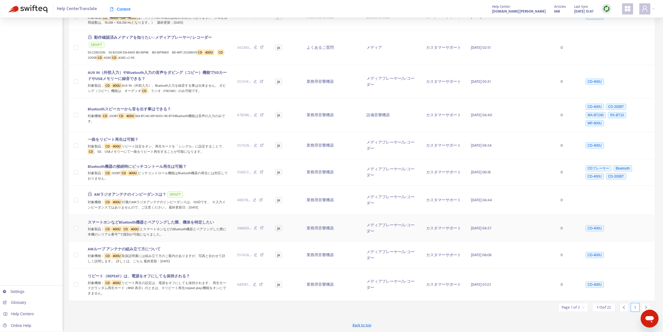
click at [175, 223] on span "スマートホンなどBluetooth機器とペアリングした際、機体を特定したい" at bounding box center [151, 222] width 126 height 6
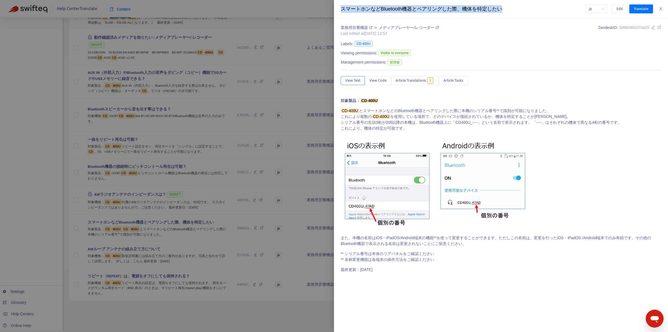
drag, startPoint x: 507, startPoint y: 8, endPoint x: 343, endPoint y: 9, distance: 164.0
click at [343, 9] on div "スマートホンなどBluetooth機器とペアリングした際、機体を特定したい" at bounding box center [463, 9] width 245 height 8
copy div "スマートホンなどBluetooth機器とペアリングした際、機体を特定したい"
click at [190, 316] on div at bounding box center [334, 166] width 668 height 332
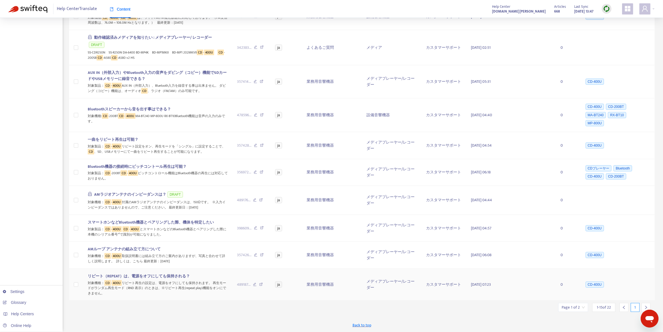
scroll to position [0, 0]
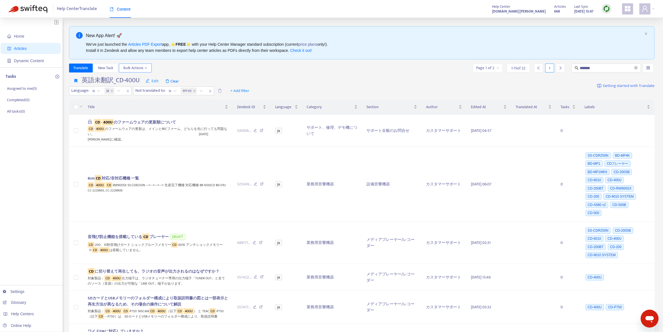
click at [145, 68] on icon "down" at bounding box center [145, 68] width 3 height 3
click at [179, 65] on div "Translate New Task Bulk Actions Page 1 of 2 1 - 15 of 22 1 *******" at bounding box center [362, 67] width 586 height 9
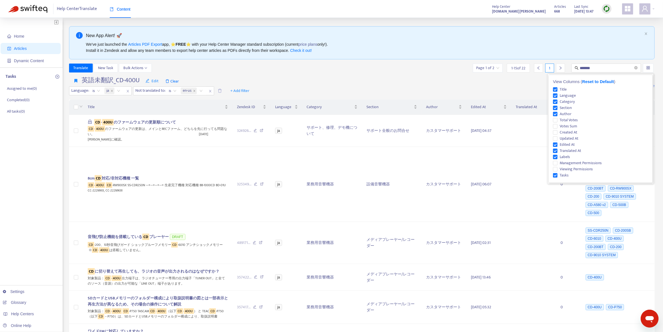
click at [646, 64] on div at bounding box center [648, 67] width 11 height 9
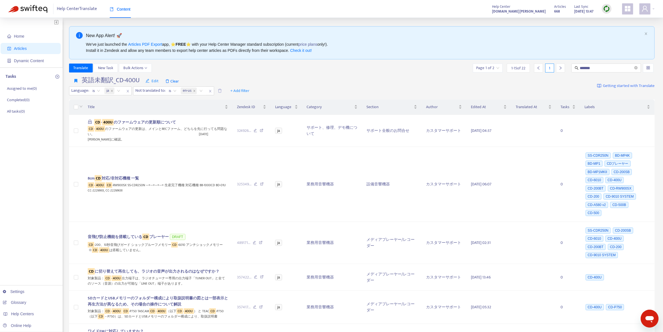
click at [433, 88] on div "英語未翻訳_CD-400U Edit Clear Language : is ja Not translated to : is en-us + Add fi…" at bounding box center [362, 86] width 586 height 23
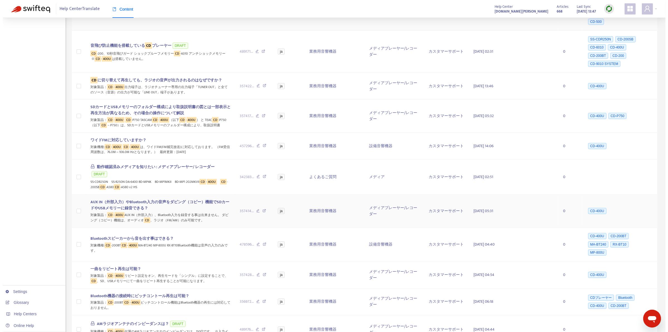
scroll to position [214, 0]
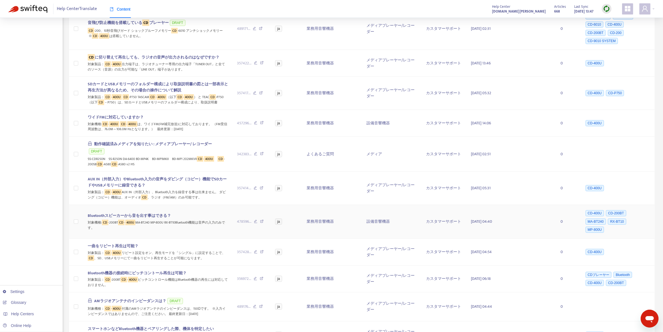
click at [189, 219] on div "Bluetoothスピーカーから音を出す事はできる？" at bounding box center [158, 215] width 140 height 6
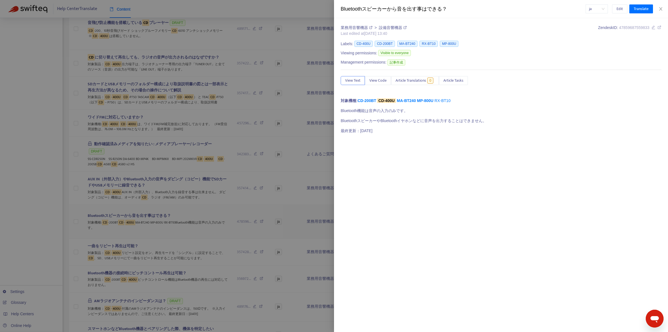
click at [145, 214] on div at bounding box center [334, 166] width 668 height 332
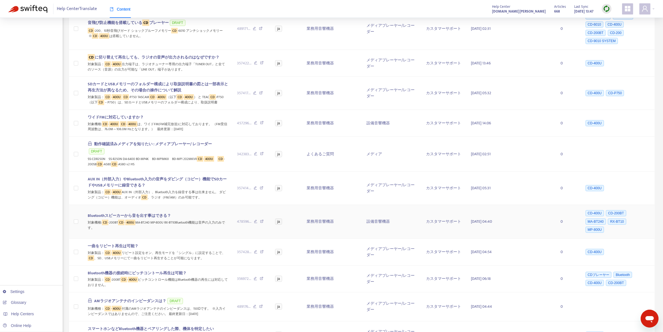
click at [145, 215] on span "Bluetoothスピーカーから音を出す事はできる？" at bounding box center [129, 215] width 83 height 6
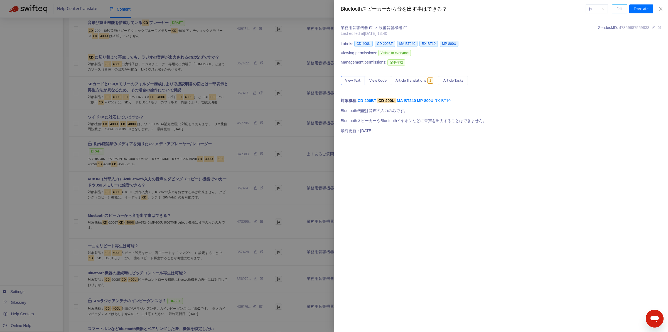
click at [617, 8] on span "Edit" at bounding box center [620, 9] width 6 height 6
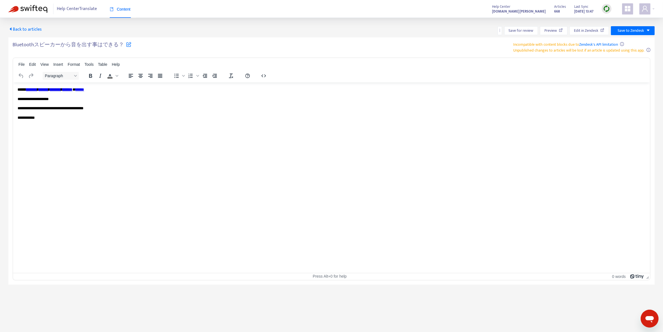
click at [127, 45] on icon at bounding box center [128, 43] width 5 height 5
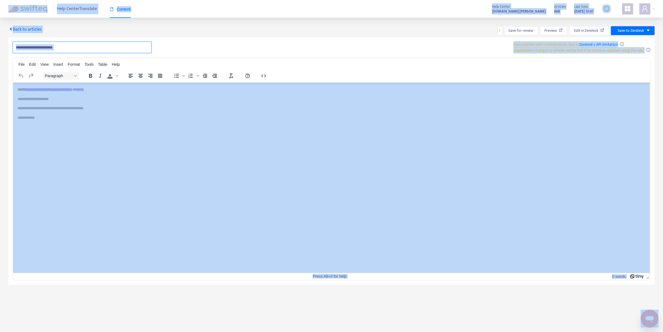
click at [127, 45] on input "**********" at bounding box center [82, 47] width 139 height 12
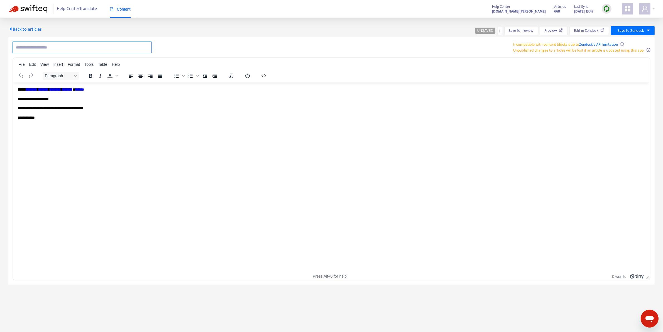
click at [92, 49] on input "text" at bounding box center [82, 47] width 139 height 12
paste input "**********"
type input "**********"
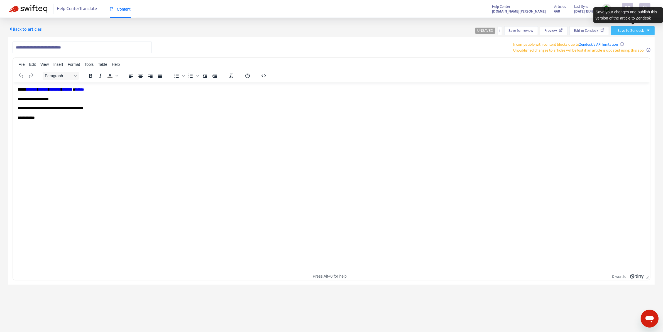
click at [627, 31] on span "Save to Zendesk" at bounding box center [630, 31] width 26 height 6
click at [625, 40] on span "Publish" at bounding box center [626, 42] width 21 height 6
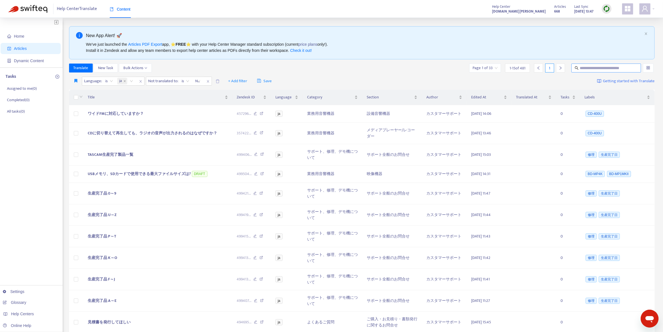
click at [580, 68] on input "text" at bounding box center [606, 68] width 53 height 6
type input "*******"
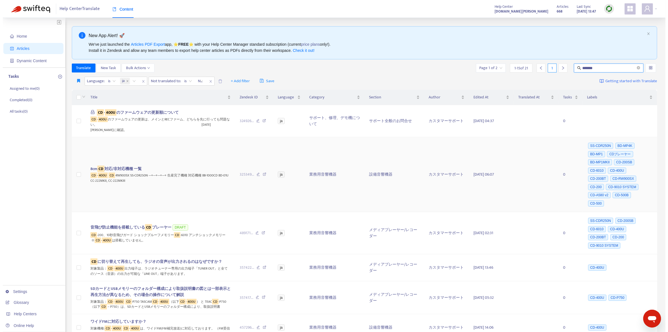
scroll to position [185, 0]
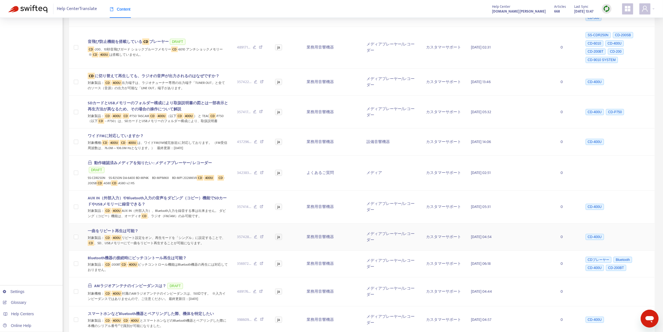
click at [126, 232] on span "一曲をリピート再生は可能？" at bounding box center [113, 230] width 51 height 6
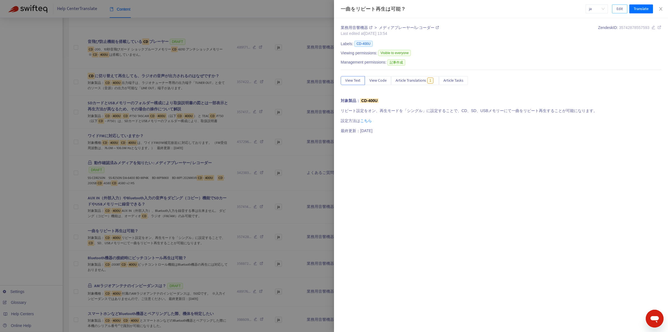
click at [620, 6] on span "Edit" at bounding box center [620, 9] width 6 height 6
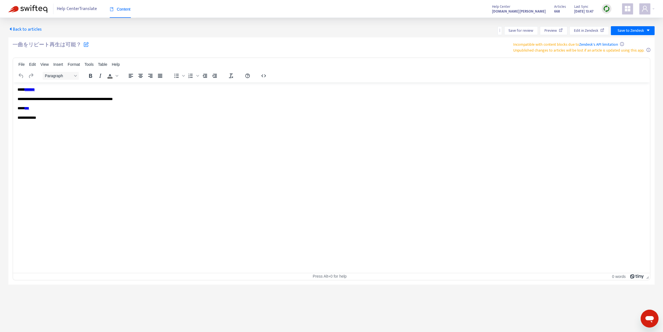
click at [85, 43] on icon at bounding box center [86, 43] width 5 height 5
click at [75, 52] on input "**********" at bounding box center [82, 47] width 139 height 12
type input "*"
click at [31, 50] on input "text" at bounding box center [82, 47] width 139 height 12
paste input "**********"
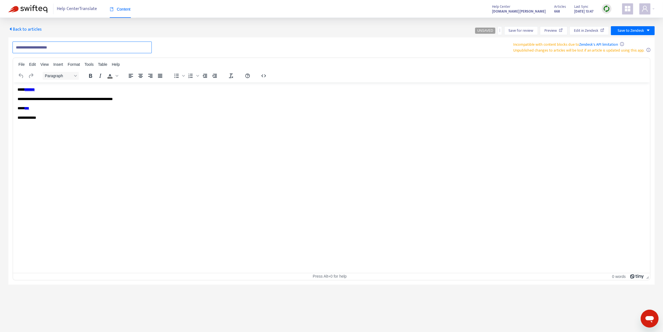
type input "**********"
click at [191, 98] on p "**********" at bounding box center [332, 99] width 628 height 6
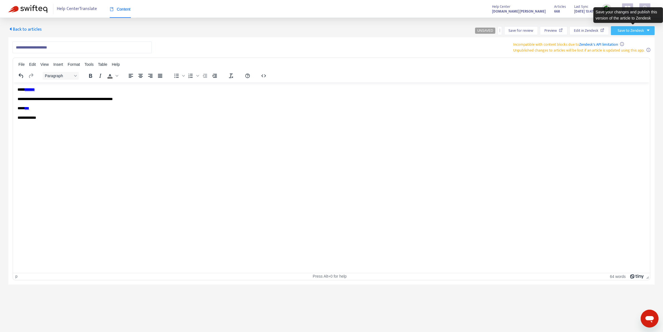
click at [635, 29] on span "Save to Zendesk" at bounding box center [630, 31] width 26 height 6
click at [630, 40] on span "Publish" at bounding box center [626, 42] width 21 height 6
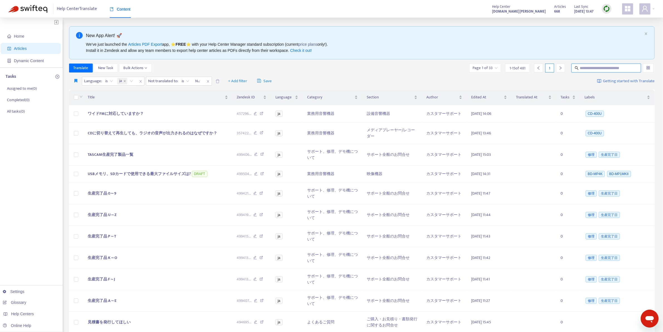
click at [596, 70] on input "text" at bounding box center [606, 68] width 53 height 6
type input "*******"
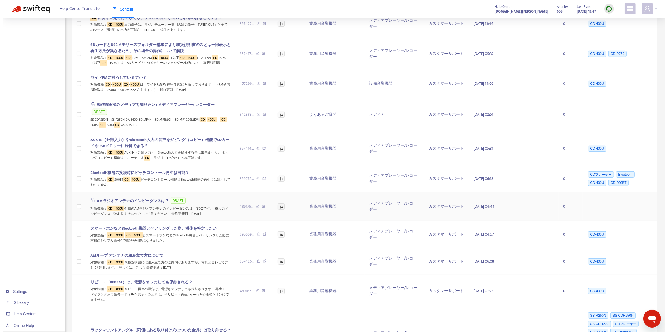
scroll to position [244, 0]
click at [177, 175] on span "Bluetooth機器の接続時にピッチコントール再生は可能？" at bounding box center [137, 172] width 99 height 6
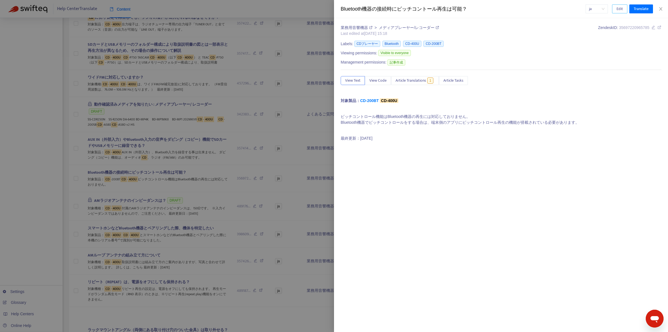
click at [618, 9] on span "Edit" at bounding box center [620, 9] width 6 height 6
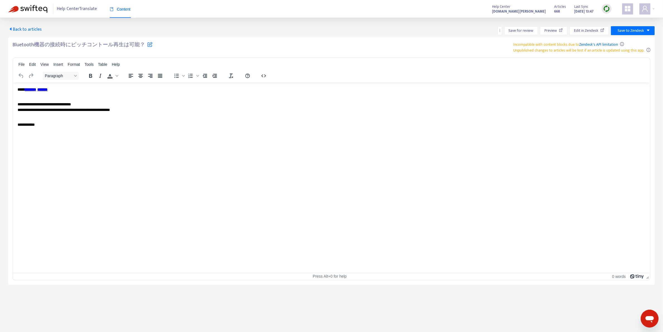
click at [149, 45] on icon at bounding box center [149, 43] width 5 height 5
click at [139, 46] on input "**********" at bounding box center [82, 47] width 139 height 12
paste input "**********"
click at [106, 46] on input "**********" at bounding box center [82, 47] width 139 height 12
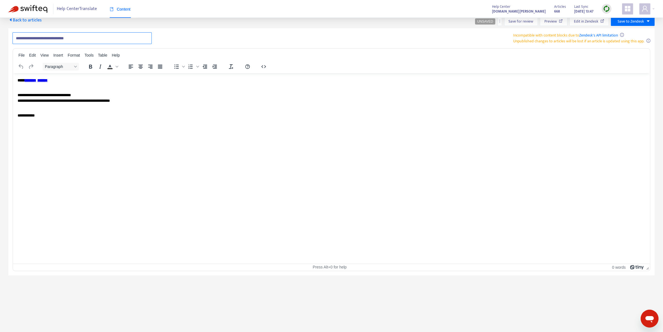
scroll to position [9, 0]
type input "**********"
click at [284, 103] on p "**********" at bounding box center [332, 98] width 628 height 22
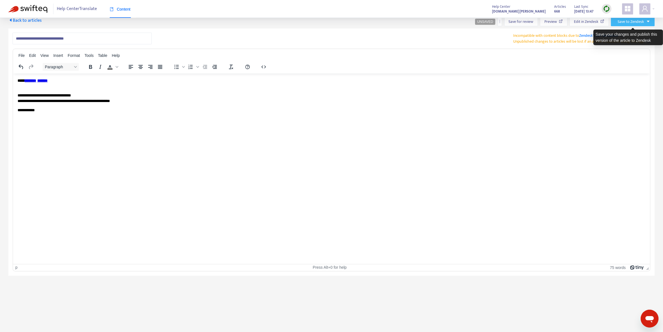
click at [627, 23] on span "Save to Zendesk" at bounding box center [630, 22] width 26 height 6
click at [621, 30] on span "Publish" at bounding box center [626, 33] width 21 height 6
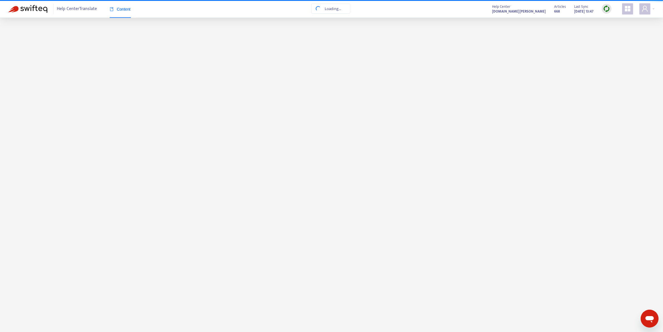
scroll to position [18, 0]
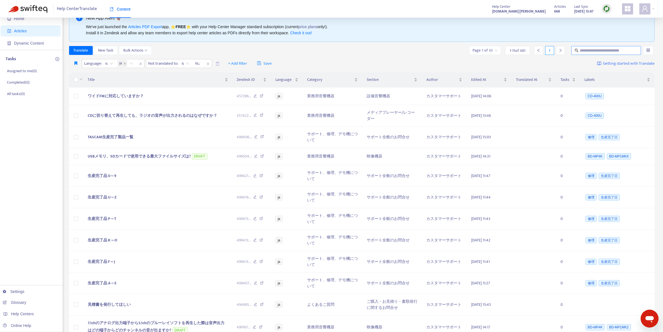
click at [602, 50] on input "text" at bounding box center [606, 50] width 53 height 6
type input "*******"
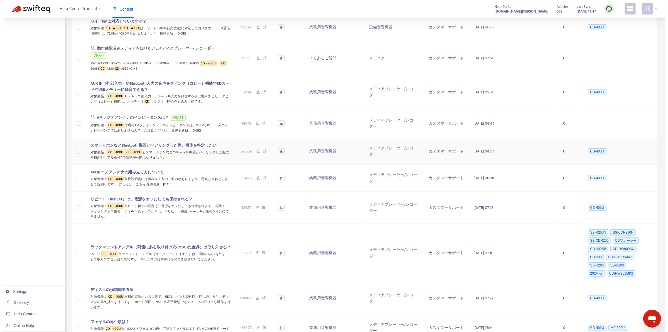
scroll to position [301, 0]
click at [186, 145] on span "スマートホンなどBluetooth機器とペアリングした際、機体を特定したい" at bounding box center [151, 144] width 126 height 6
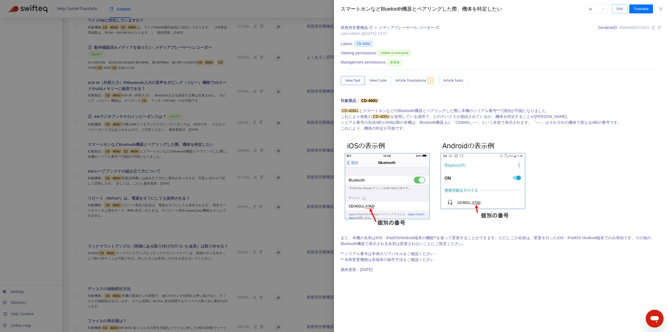
click at [617, 9] on span "Edit" at bounding box center [620, 9] width 6 height 6
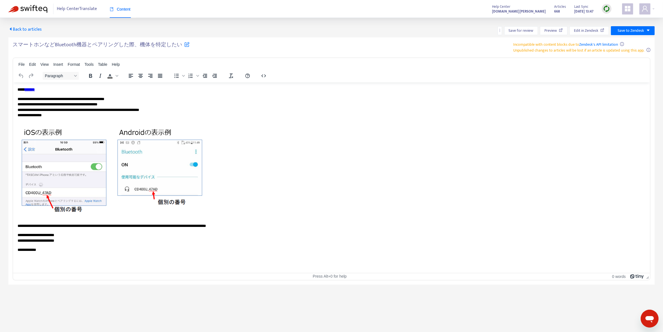
click at [184, 43] on icon at bounding box center [186, 43] width 5 height 5
click at [145, 48] on input "**********" at bounding box center [82, 47] width 139 height 12
paste input "**********"
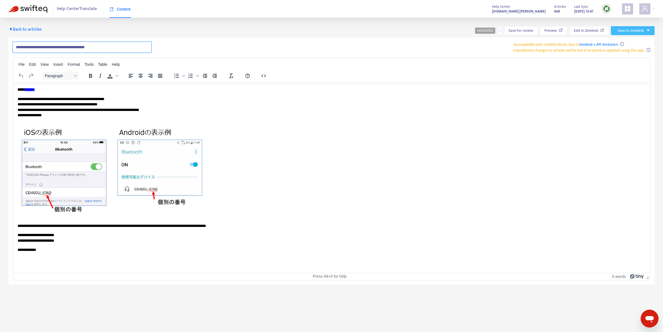
type input "**********"
click at [627, 28] on span "Save to Zendesk" at bounding box center [630, 31] width 26 height 6
click at [624, 39] on span "Publish" at bounding box center [626, 42] width 21 height 6
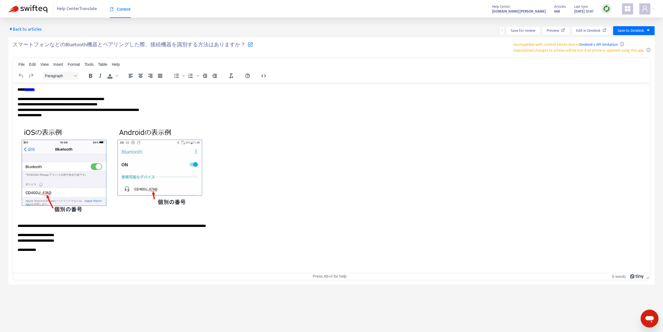
scroll to position [18, 0]
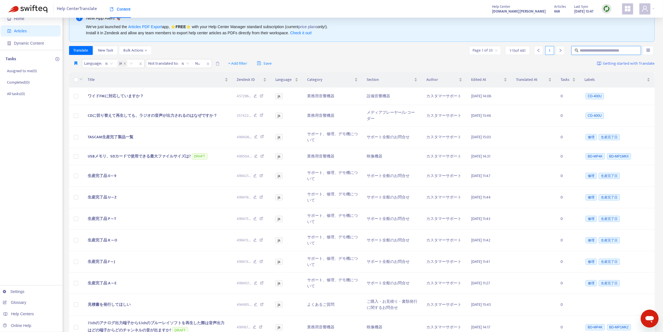
click at [586, 50] on input "text" at bounding box center [606, 50] width 53 height 6
click at [586, 50] on input "*" at bounding box center [606, 50] width 53 height 6
type input "*******"
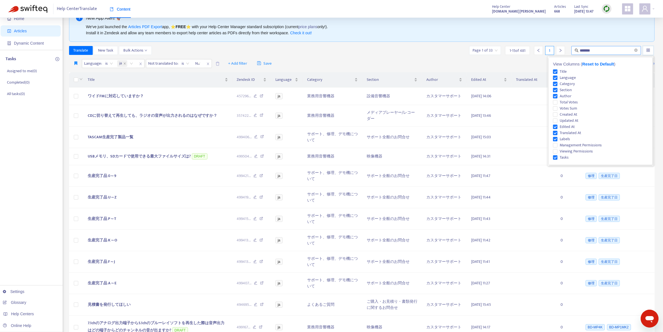
click at [586, 50] on input "*******" at bounding box center [606, 50] width 53 height 6
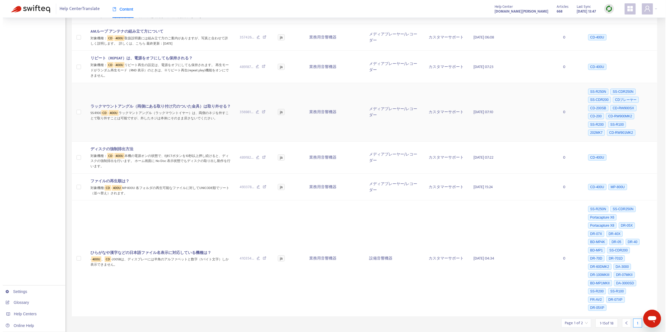
scroll to position [427, 0]
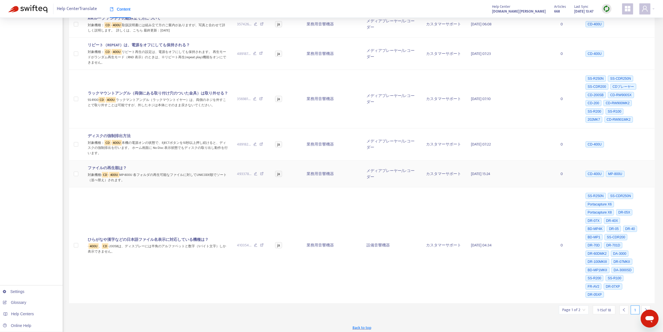
click at [109, 171] on span "ファイルの再生順は？" at bounding box center [107, 168] width 39 height 6
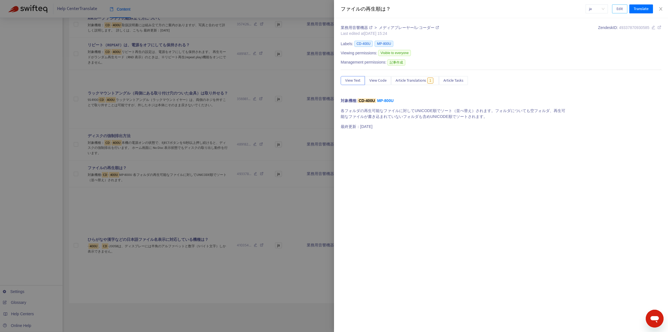
click at [618, 9] on span "Edit" at bounding box center [620, 9] width 6 height 6
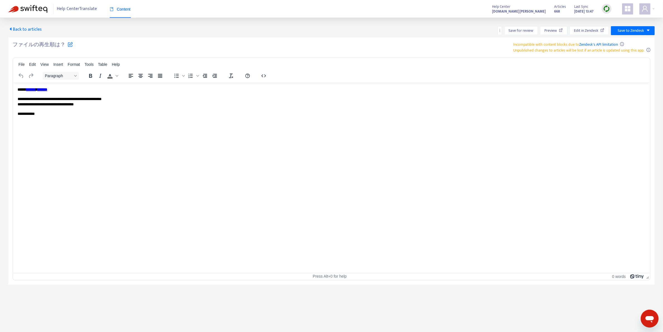
click at [69, 46] on icon at bounding box center [70, 43] width 5 height 5
click at [51, 47] on input "**********" at bounding box center [82, 47] width 139 height 12
click at [108, 52] on input "**********" at bounding box center [82, 47] width 139 height 12
click at [115, 46] on input "**********" at bounding box center [82, 47] width 139 height 12
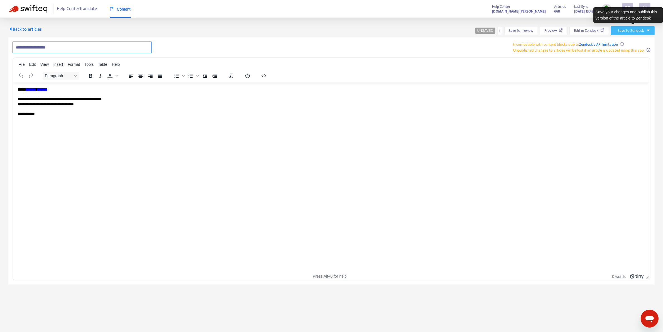
type input "**********"
click at [646, 28] on icon "caret-down" at bounding box center [648, 30] width 4 height 4
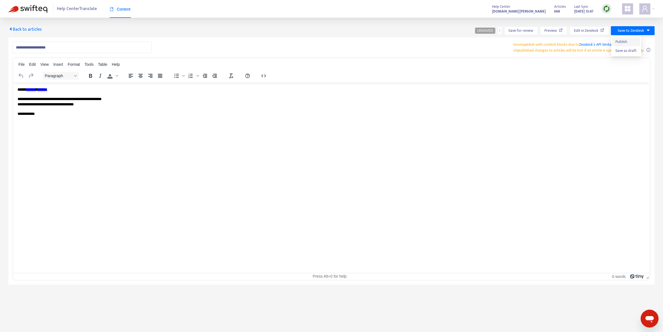
click at [627, 41] on span "Publish" at bounding box center [626, 42] width 21 height 6
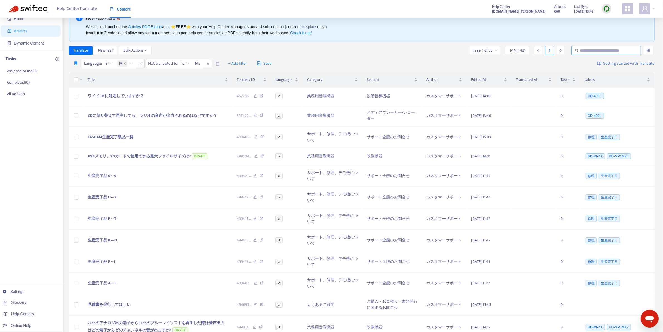
click at [581, 49] on input "text" at bounding box center [606, 50] width 53 height 6
type input "*******"
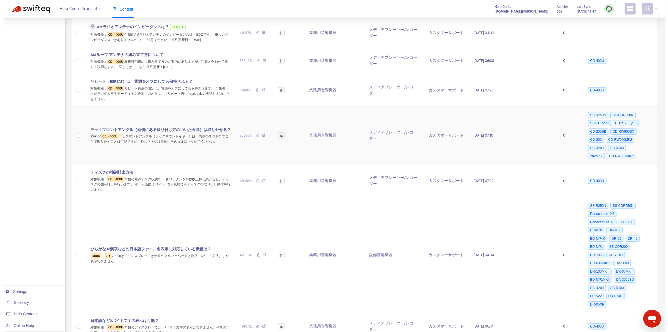
scroll to position [393, 0]
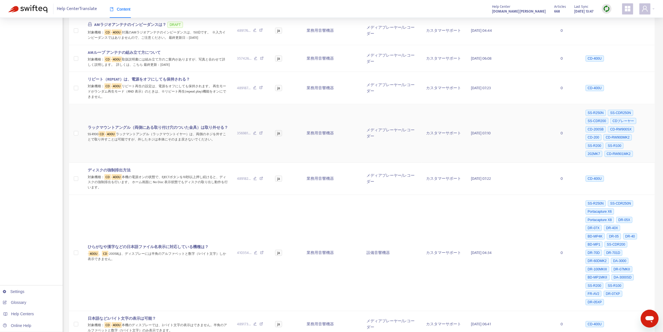
click at [209, 127] on span "ラックマウントアングル（両側にある取り付け穴のついた金具）は取り外せる？" at bounding box center [158, 127] width 140 height 6
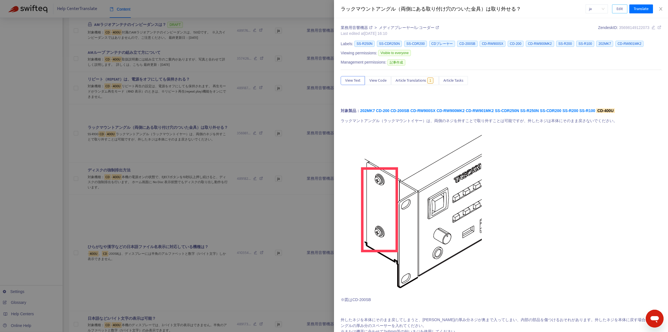
click at [621, 12] on span "Edit" at bounding box center [620, 9] width 6 height 6
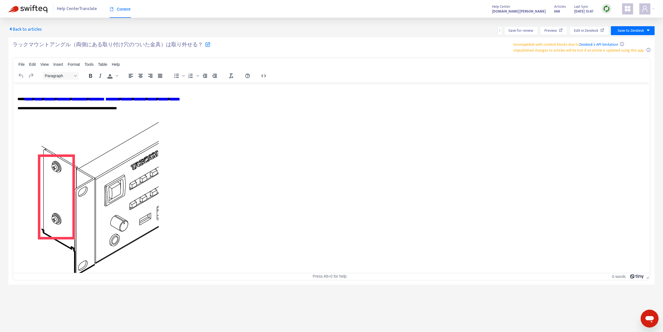
click at [207, 42] on icon at bounding box center [207, 43] width 5 height 5
click at [143, 47] on input "**********" at bounding box center [82, 47] width 139 height 12
paste input "**********"
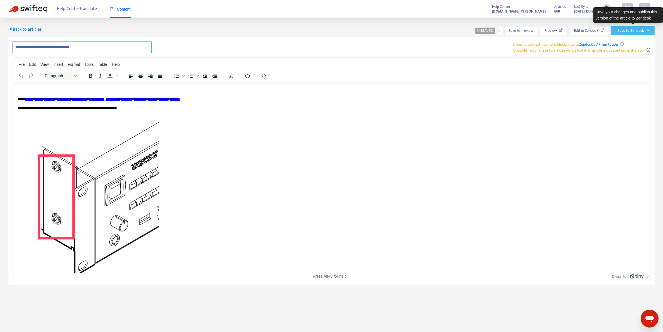
type input "**********"
click at [619, 30] on span "Save to Zendesk" at bounding box center [630, 31] width 26 height 6
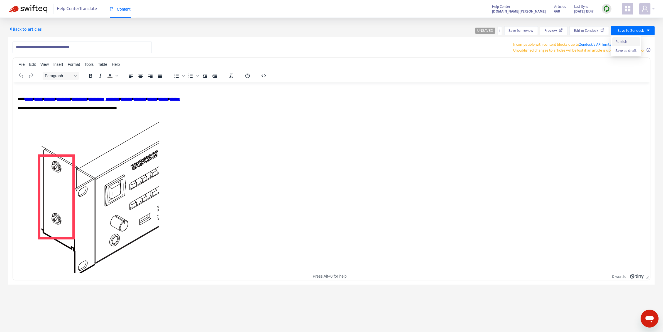
click at [618, 42] on span "Publish" at bounding box center [626, 42] width 21 height 6
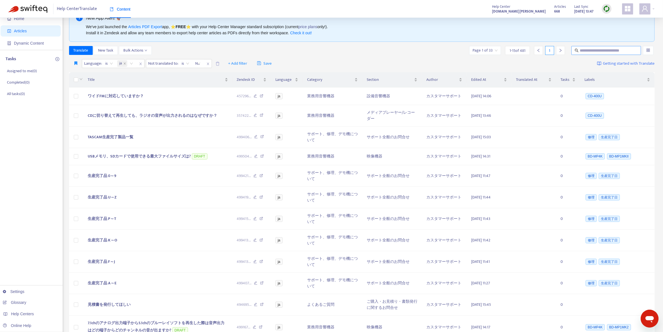
click at [591, 48] on input "text" at bounding box center [606, 50] width 53 height 6
type input "*******"
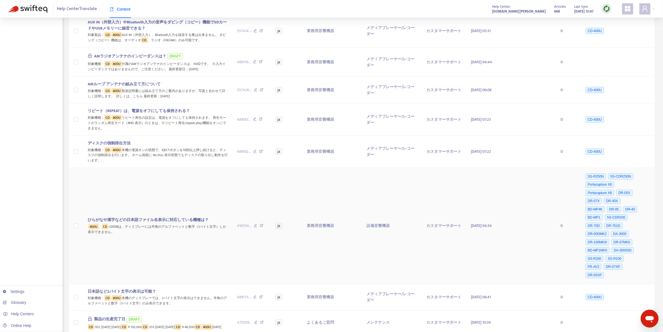
scroll to position [397, 0]
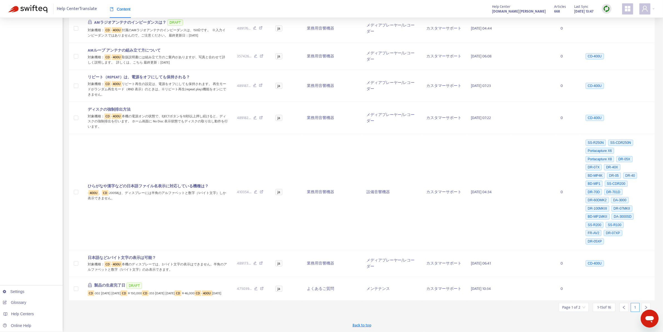
click at [645, 305] on icon "right" at bounding box center [646, 307] width 4 height 4
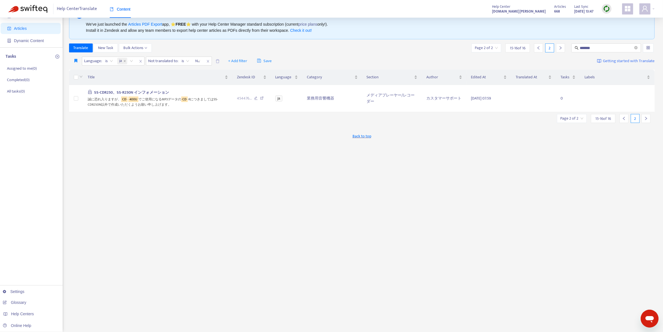
click at [539, 46] on icon "left" at bounding box center [538, 48] width 4 height 4
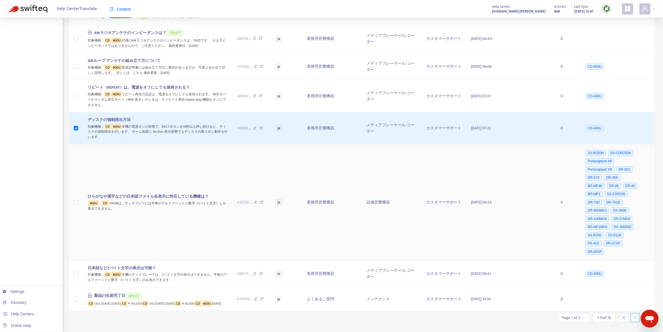
scroll to position [408, 0]
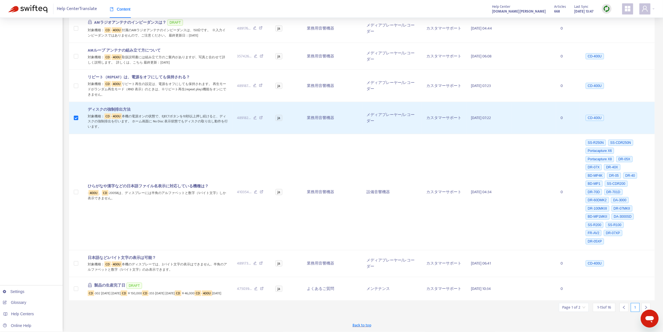
click at [650, 308] on div at bounding box center [645, 307] width 9 height 9
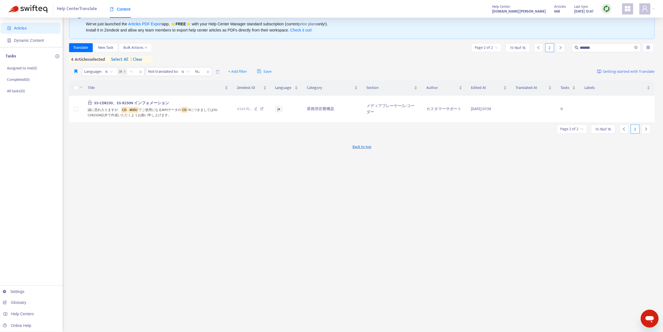
scroll to position [20, 0]
click at [622, 129] on icon "left" at bounding box center [624, 129] width 4 height 4
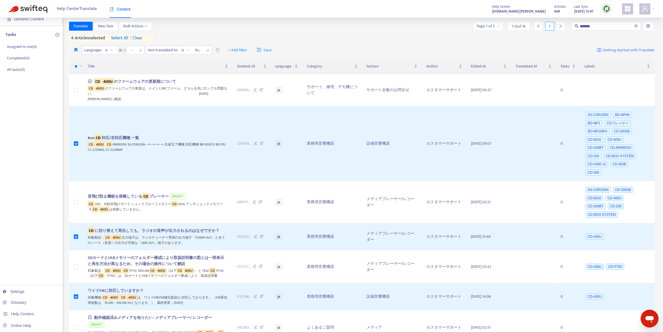
scroll to position [0, 0]
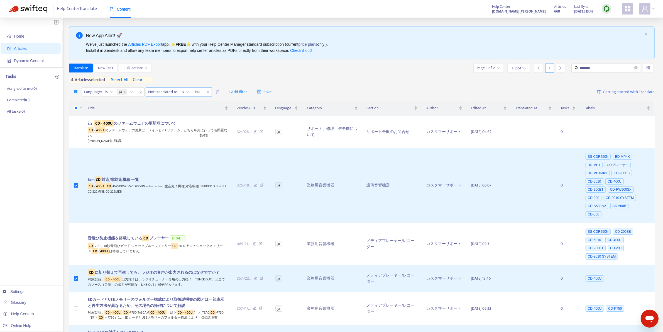
click at [197, 93] on input "search" at bounding box center [196, 92] width 1 height 7
click at [210, 102] on div "en-us" at bounding box center [246, 103] width 97 height 6
click at [177, 64] on div "Translate New Task Bulk Actions Page 1 of 2 1 - 15 of 16 1 *******" at bounding box center [362, 67] width 586 height 9
click at [88, 65] on span "Translate" at bounding box center [80, 68] width 15 height 6
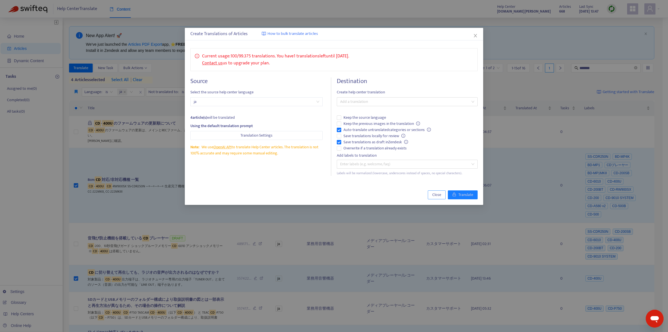
click at [437, 196] on span "Close" at bounding box center [436, 195] width 9 height 6
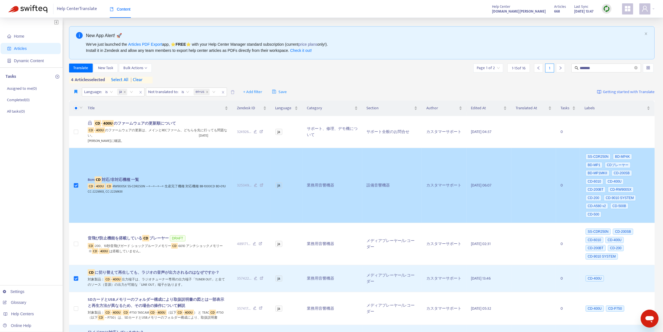
click at [72, 188] on td at bounding box center [76, 185] width 14 height 75
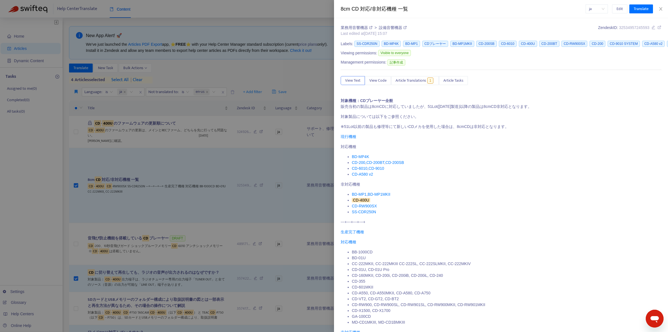
click at [84, 162] on div at bounding box center [334, 166] width 668 height 332
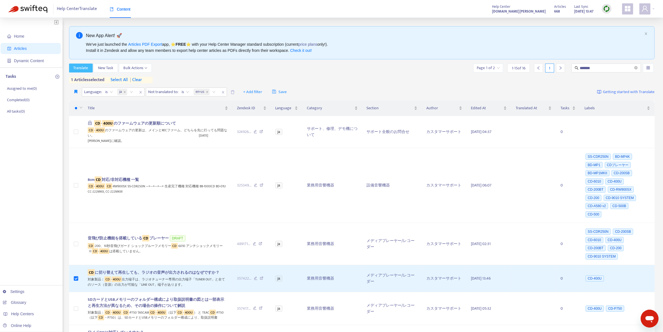
click at [79, 67] on span "Translate" at bounding box center [80, 68] width 15 height 6
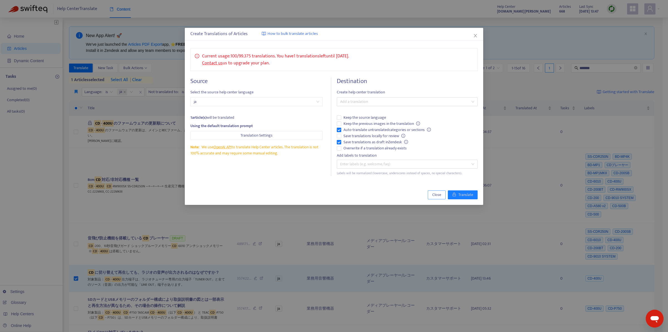
click at [438, 195] on span "Close" at bounding box center [436, 195] width 9 height 6
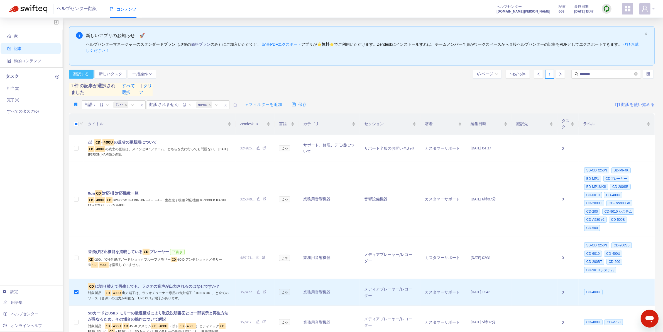
click at [71, 70] on button "翻訳する" at bounding box center [81, 74] width 24 height 9
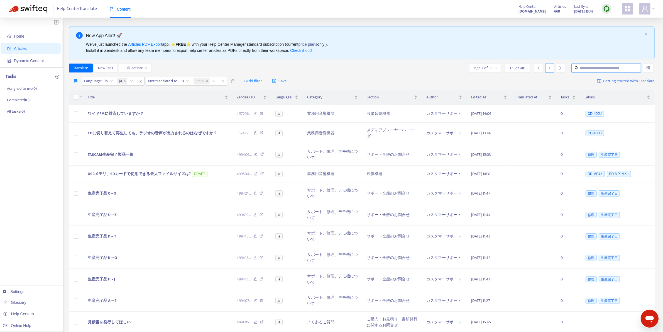
click at [631, 67] on input "text" at bounding box center [606, 68] width 53 height 6
type input "*******"
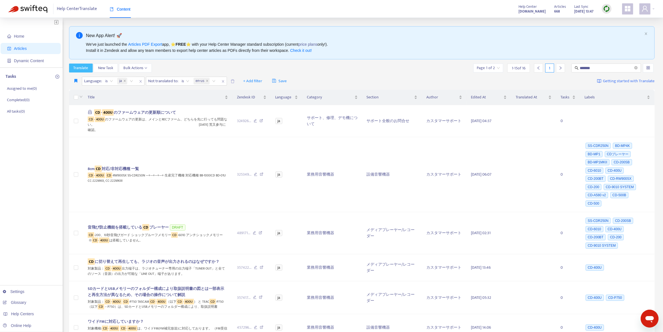
drag, startPoint x: 367, startPoint y: 62, endPoint x: 85, endPoint y: 67, distance: 282.6
click at [85, 67] on span "Translate" at bounding box center [80, 68] width 15 height 6
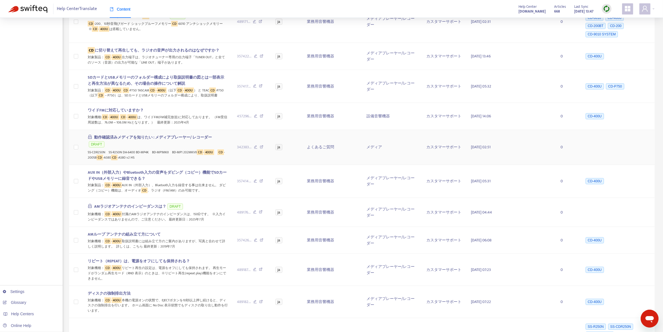
scroll to position [25, 0]
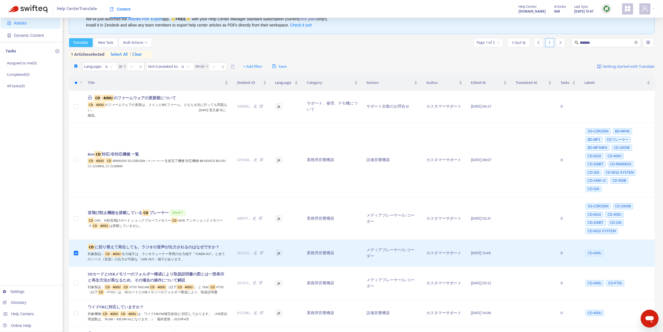
click at [83, 43] on span "Translate" at bounding box center [80, 43] width 15 height 6
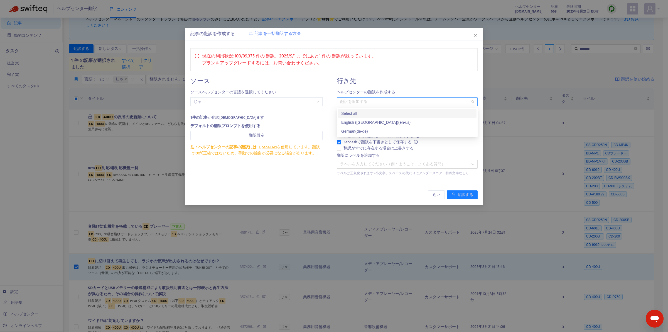
click at [355, 100] on div at bounding box center [404, 101] width 133 height 7
click at [357, 121] on font "英語（米国）" at bounding box center [352, 122] width 23 height 4
click at [272, 161] on div "ソース ソースヘルプセンターの言語を選択してください じゃ 1件 の記事 が翻訳されます デフォルトの翻訳プロンプトを使用する 翻訳設定 注：ヘルプセンターの…" at bounding box center [260, 126] width 141 height 98
click at [473, 38] on icon "近い" at bounding box center [475, 35] width 4 height 4
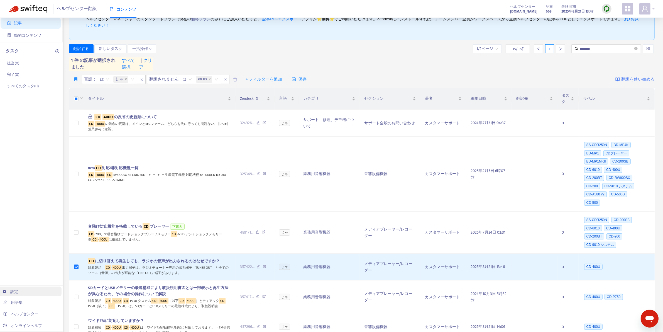
click at [18, 289] on link "設定" at bounding box center [10, 291] width 15 height 4
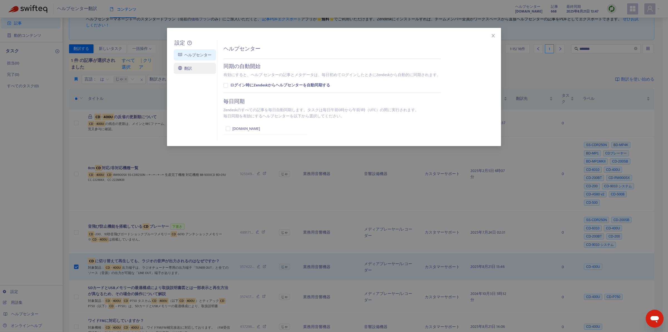
click at [191, 69] on link "翻訳" at bounding box center [185, 68] width 14 height 4
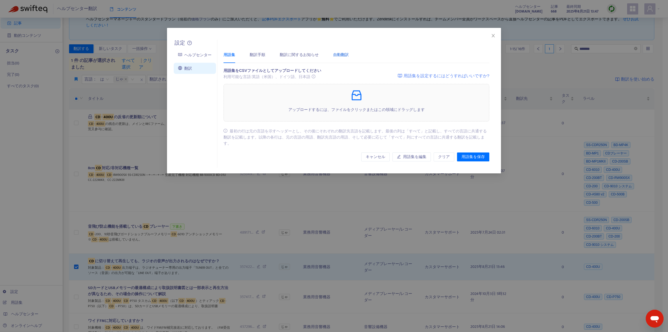
click at [336, 56] on font "自動翻訳" at bounding box center [341, 54] width 16 height 4
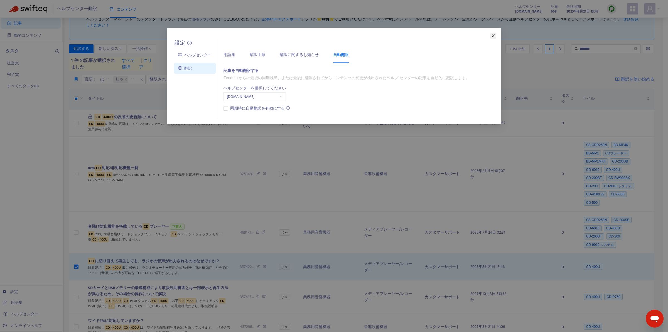
click at [496, 35] on span "近い" at bounding box center [493, 35] width 6 height 4
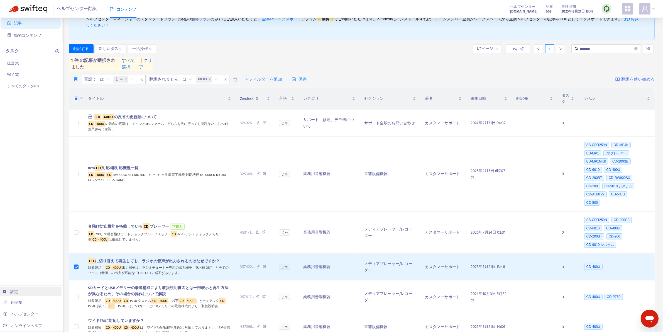
click at [18, 292] on link "設定" at bounding box center [10, 291] width 15 height 4
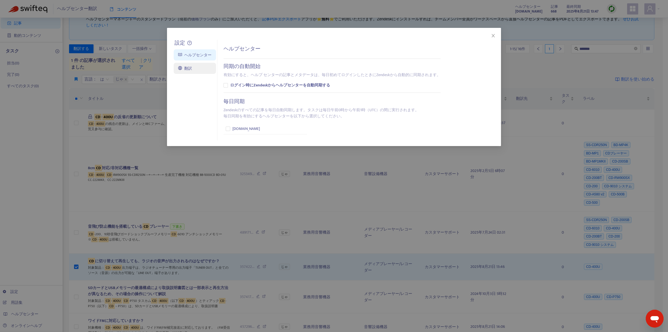
click at [192, 67] on link "翻訳" at bounding box center [185, 68] width 14 height 4
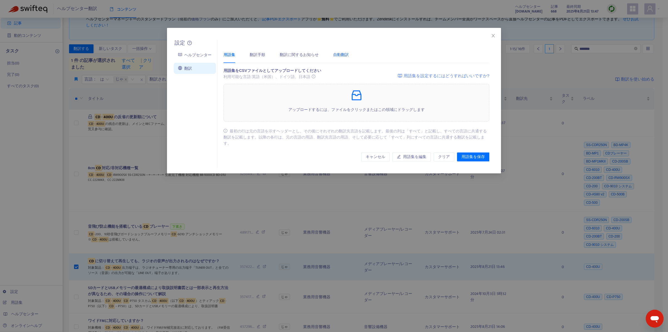
click at [341, 55] on font "自動翻訳" at bounding box center [341, 54] width 16 height 4
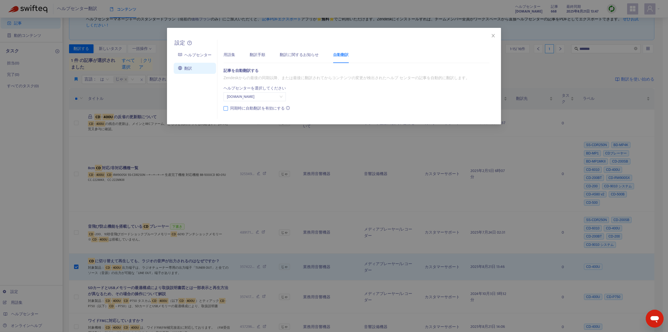
click at [259, 109] on font "同期時に自動翻訳を有効にする" at bounding box center [257, 108] width 55 height 6
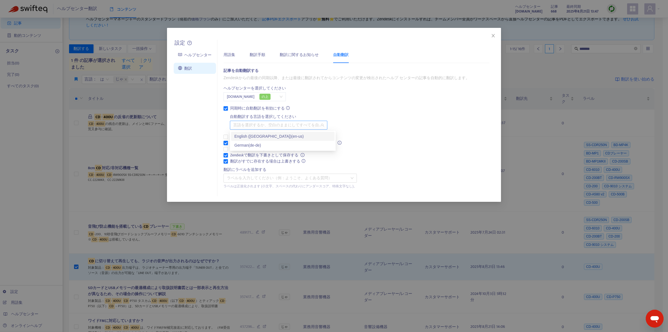
click at [253, 124] on div at bounding box center [275, 125] width 89 height 7
click at [262, 135] on font "en-us" at bounding box center [267, 136] width 10 height 4
click at [264, 146] on font "de-de" at bounding box center [259, 145] width 10 height 4
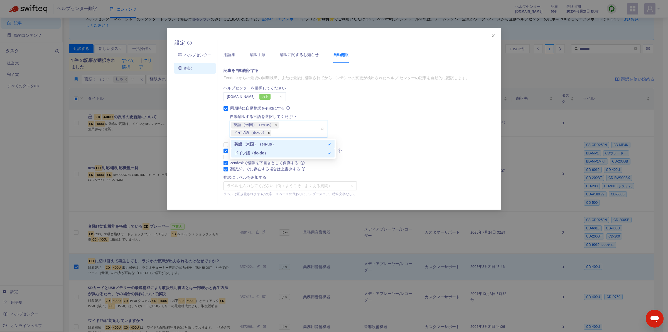
click at [269, 131] on icon "近い" at bounding box center [269, 132] width 3 height 3
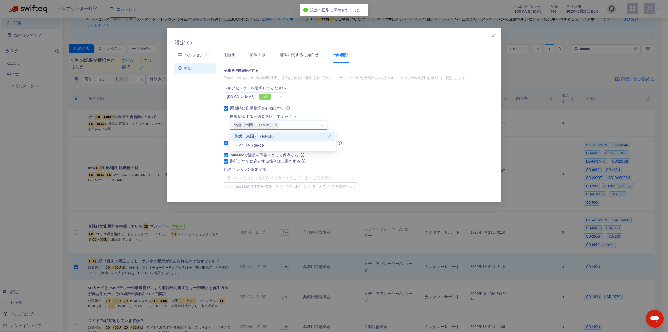
click at [279, 124] on span "英語（米国） （ en-us ）" at bounding box center [254, 125] width 47 height 7
click at [275, 125] on icon "近い" at bounding box center [276, 125] width 3 height 3
click at [322, 125] on div "言語を選択するか、空白のままにしてすべてを自動翻訳します" at bounding box center [278, 125] width 97 height 9
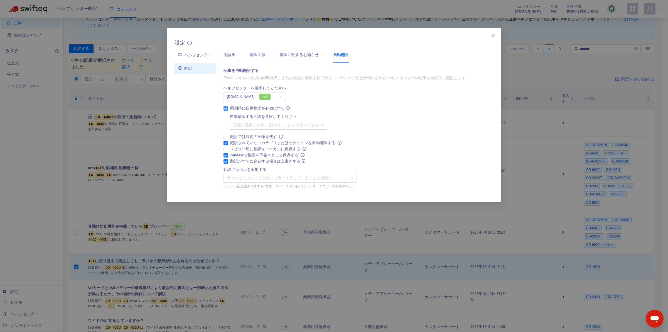
click at [278, 105] on font "同期時に自動翻訳を有効にする" at bounding box center [257, 108] width 55 height 6
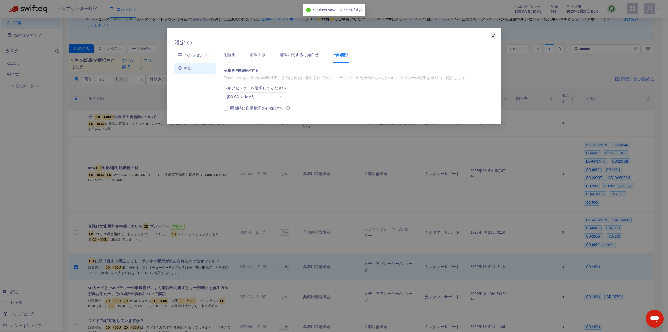
click at [496, 34] on span "近い" at bounding box center [493, 35] width 6 height 4
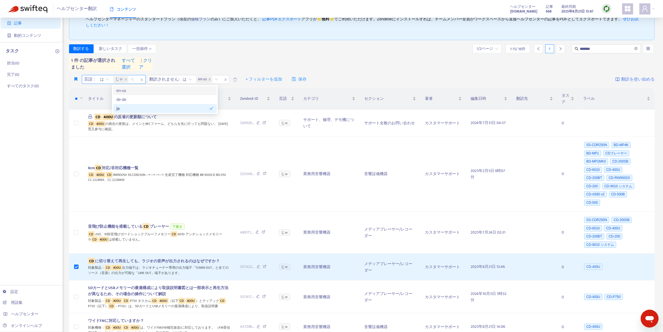
click at [132, 80] on div "じゃ" at bounding box center [124, 79] width 25 height 8
click at [128, 98] on div "デデ" at bounding box center [164, 99] width 97 height 6
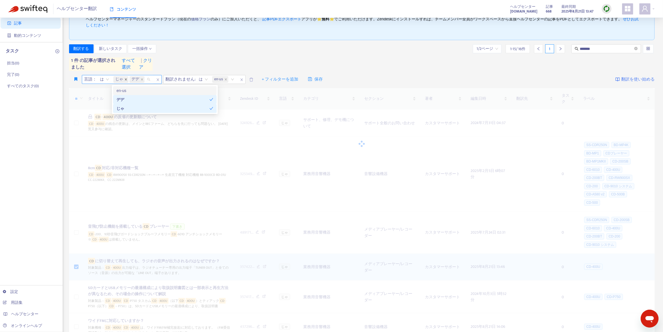
click at [125, 81] on span at bounding box center [125, 79] width 3 height 7
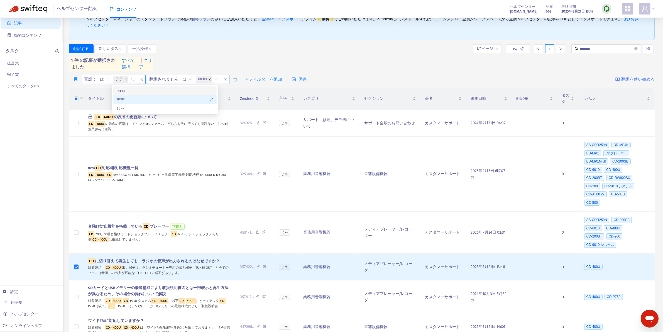
click at [208, 80] on icon "近い" at bounding box center [209, 79] width 3 height 3
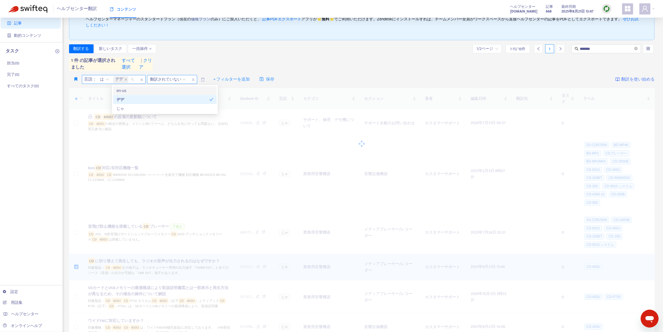
scroll to position [20, 0]
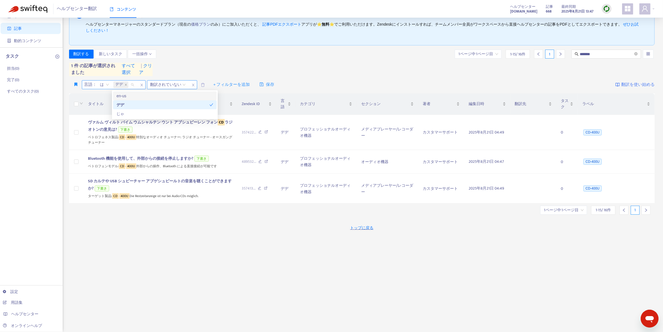
click at [196, 59] on div "翻訳する 新しいタスク 一括操作 1ページ中1ページ目 1 - 15 / 16件 1 ******* 1 件 の記事 が選択されました すべて選択 | クリア" at bounding box center [362, 63] width 586 height 26
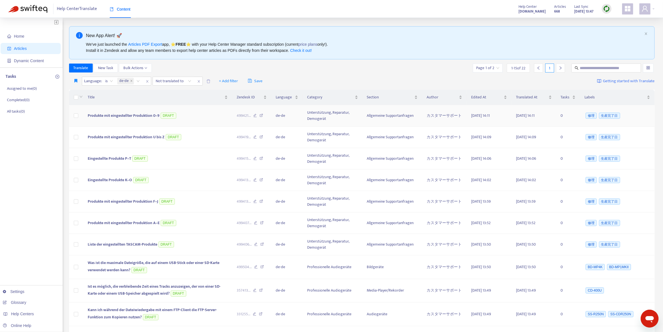
click at [78, 115] on td at bounding box center [76, 115] width 14 height 21
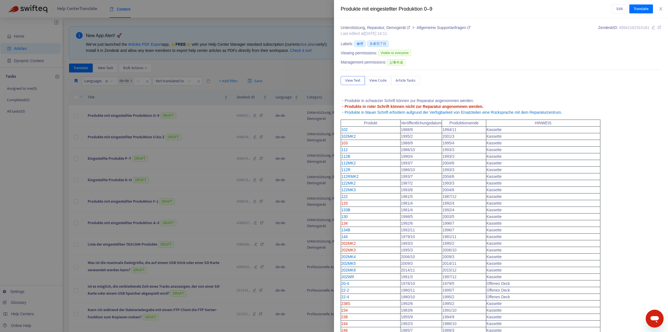
click at [77, 116] on div at bounding box center [334, 166] width 668 height 332
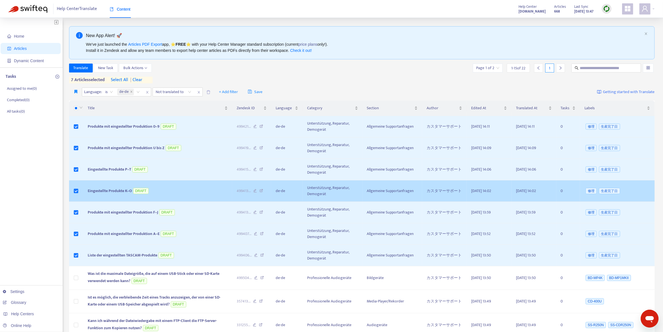
scroll to position [169, 0]
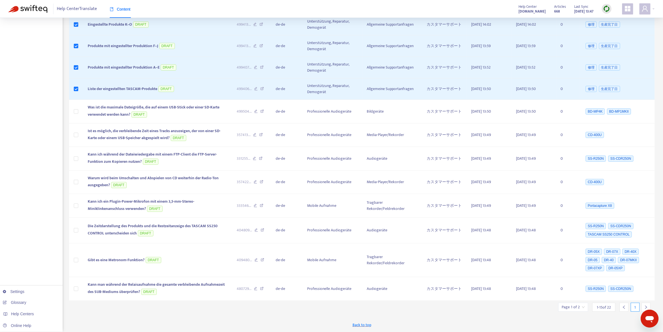
click at [646, 306] on icon "right" at bounding box center [646, 306] width 2 height 3
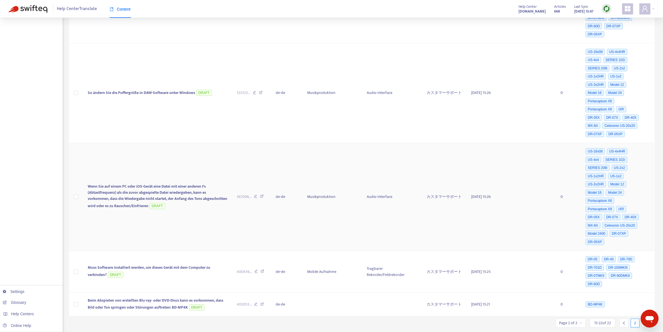
scroll to position [227, 0]
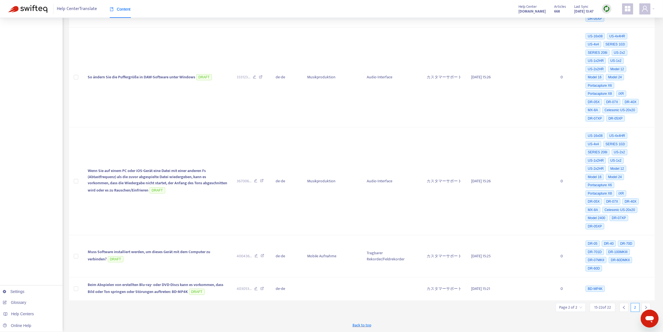
click at [624, 308] on icon "left" at bounding box center [624, 306] width 2 height 3
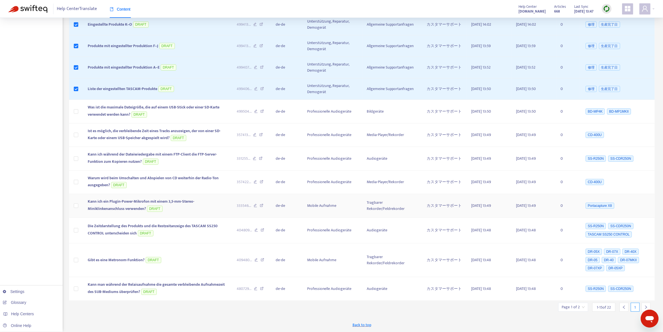
scroll to position [0, 0]
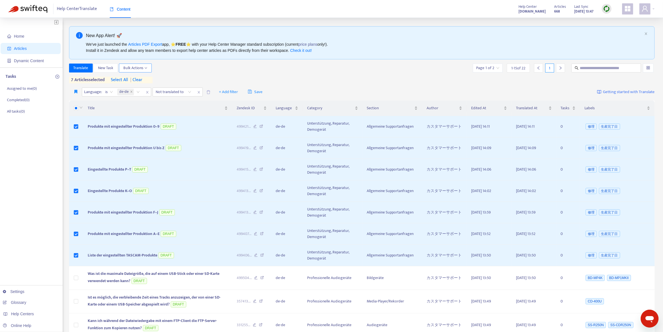
click at [148, 67] on button "Bulk Actions" at bounding box center [135, 67] width 33 height 9
click at [145, 96] on span "Delete from Zendesk" at bounding box center [141, 97] width 34 height 6
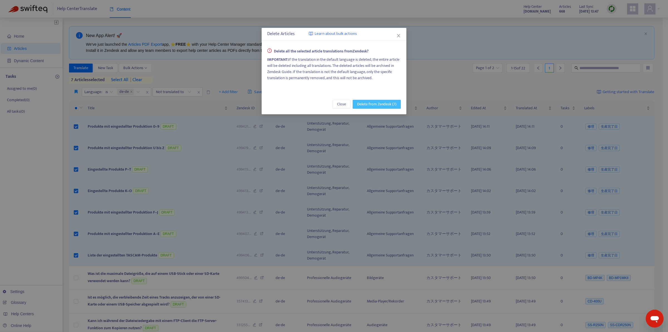
click at [376, 103] on span "Delete from Zendesk (7)" at bounding box center [376, 104] width 39 height 6
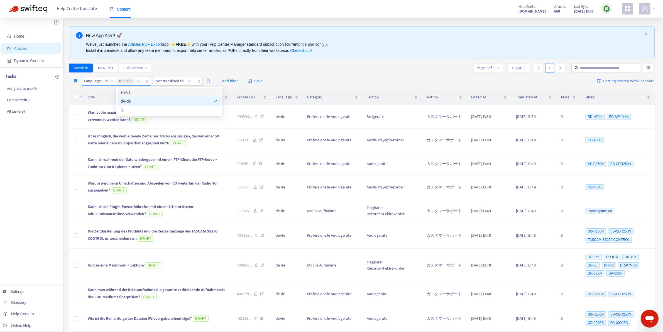
click at [136, 82] on input "search" at bounding box center [135, 81] width 1 height 7
click at [130, 93] on div "en-us" at bounding box center [169, 92] width 97 height 6
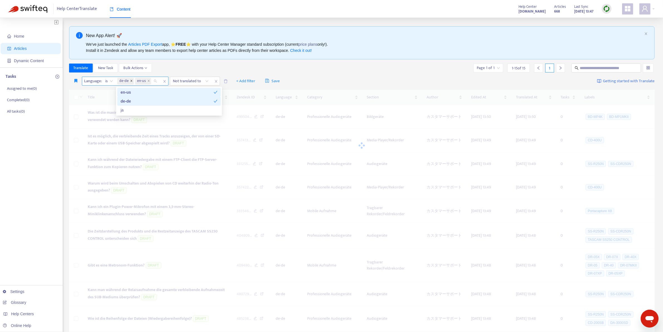
click at [131, 80] on icon "close" at bounding box center [131, 80] width 3 height 3
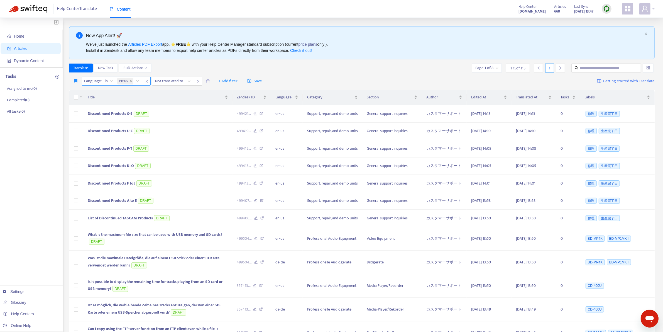
click at [216, 72] on div "Translate New Task Bulk Actions Page 1 of 8 1 - 15 of 115 1" at bounding box center [362, 67] width 586 height 9
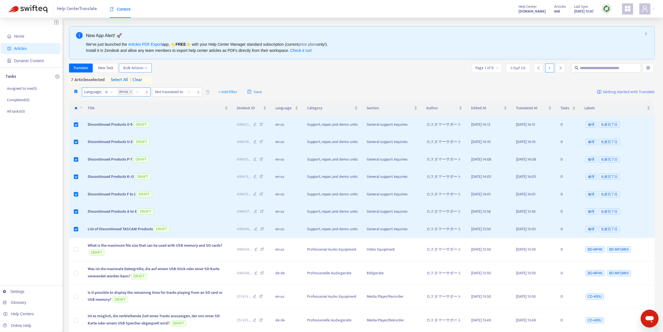
click at [139, 69] on span "Bulk Actions" at bounding box center [135, 68] width 24 height 6
click at [144, 95] on span "Delete from Zendesk" at bounding box center [141, 97] width 34 height 6
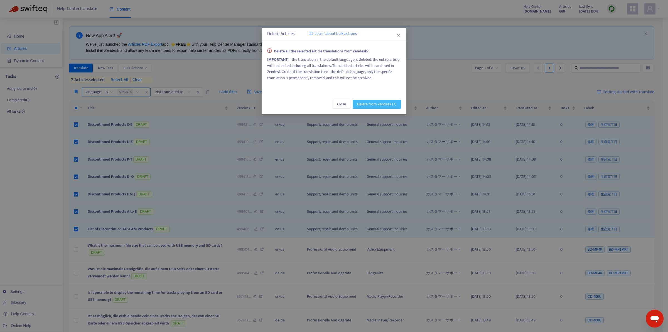
click at [373, 103] on span "Delete from Zendesk (7)" at bounding box center [376, 104] width 39 height 6
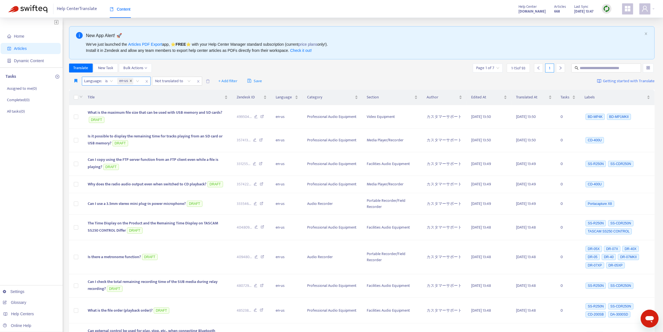
click at [131, 81] on icon "close" at bounding box center [130, 80] width 3 height 3
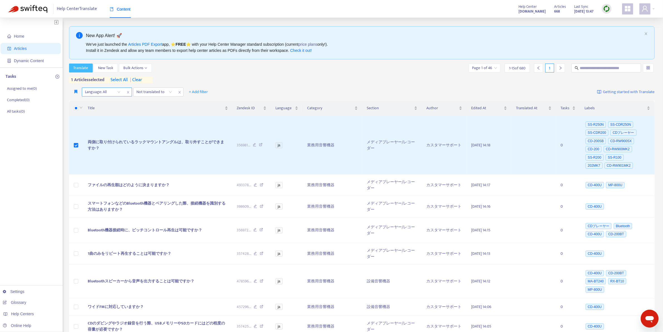
click at [84, 68] on span "Translate" at bounding box center [80, 68] width 15 height 6
